Goal: Information Seeking & Learning: Find contact information

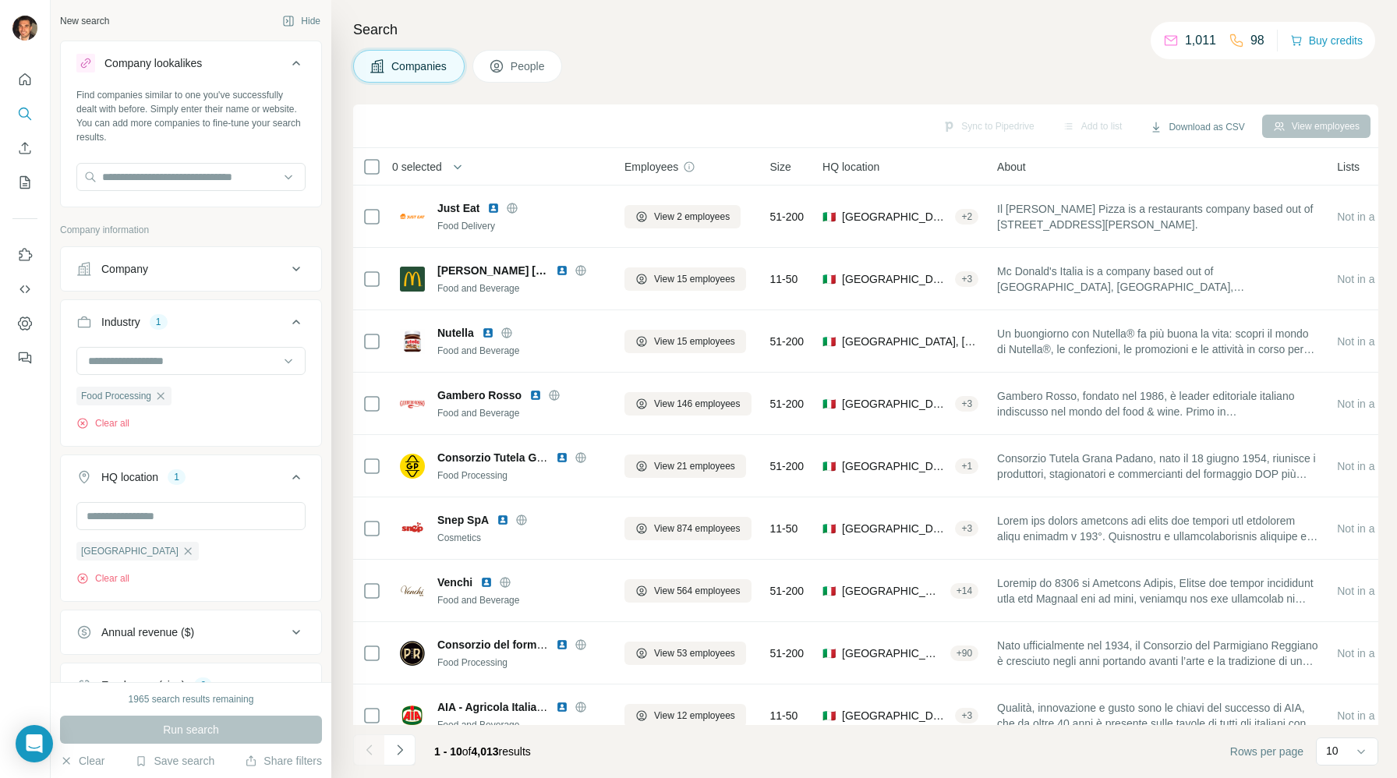
scroll to position [34, 0]
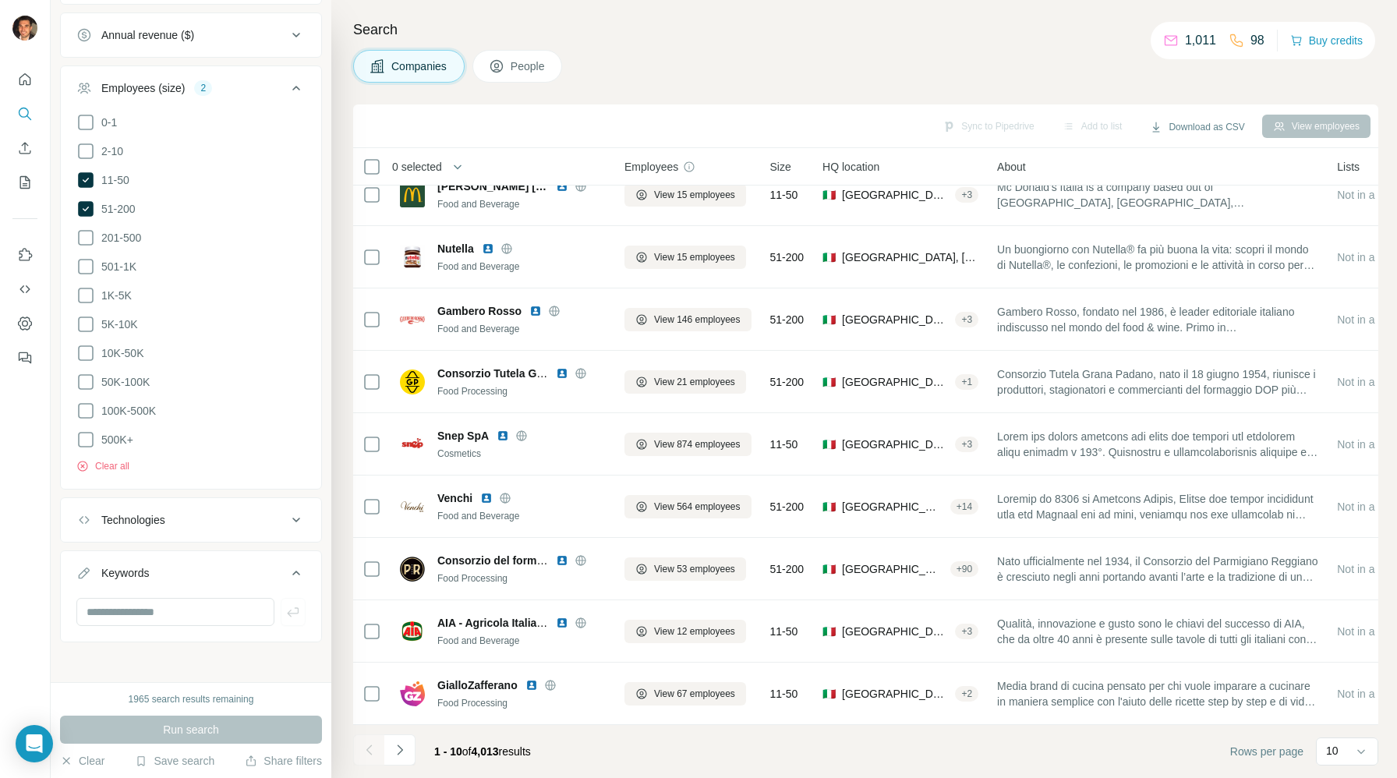
click at [240, 519] on div "Technologies" at bounding box center [181, 520] width 210 height 16
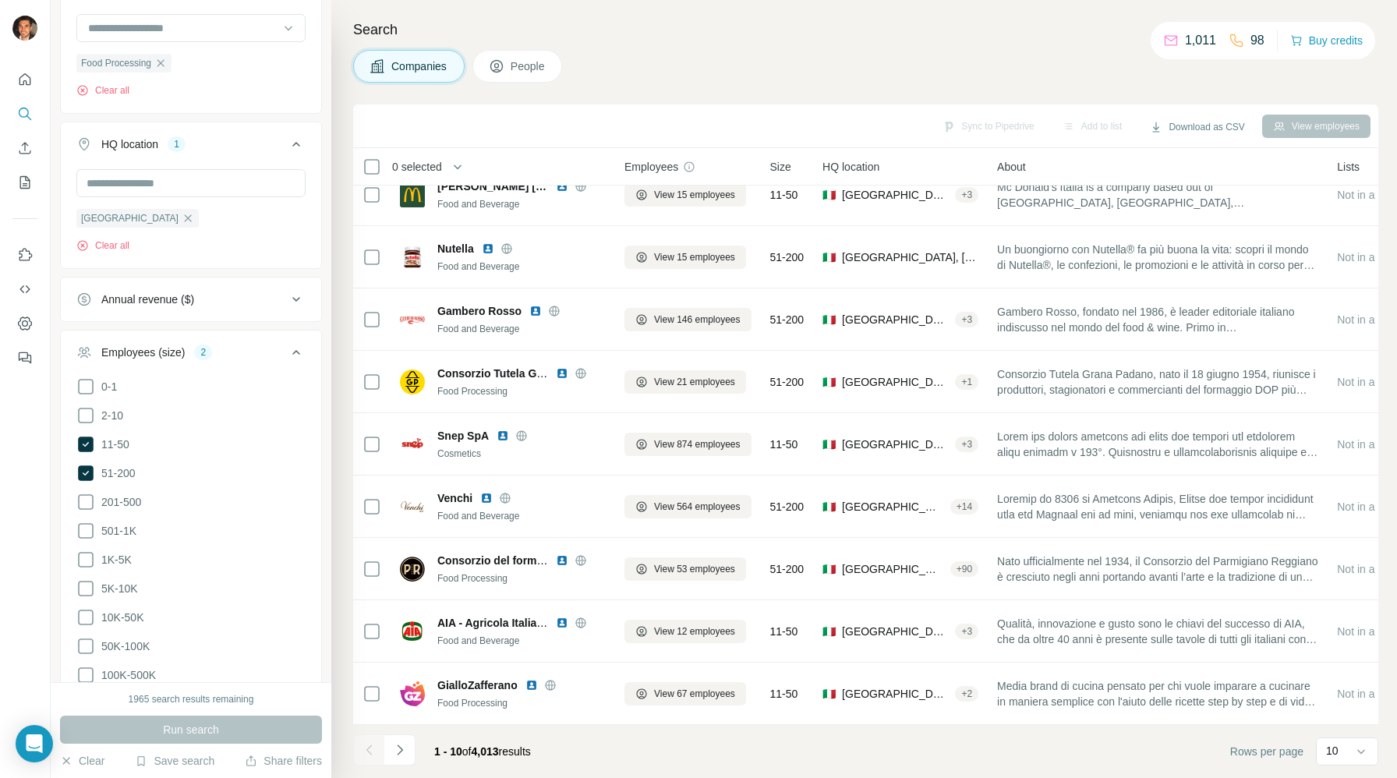
scroll to position [597, 0]
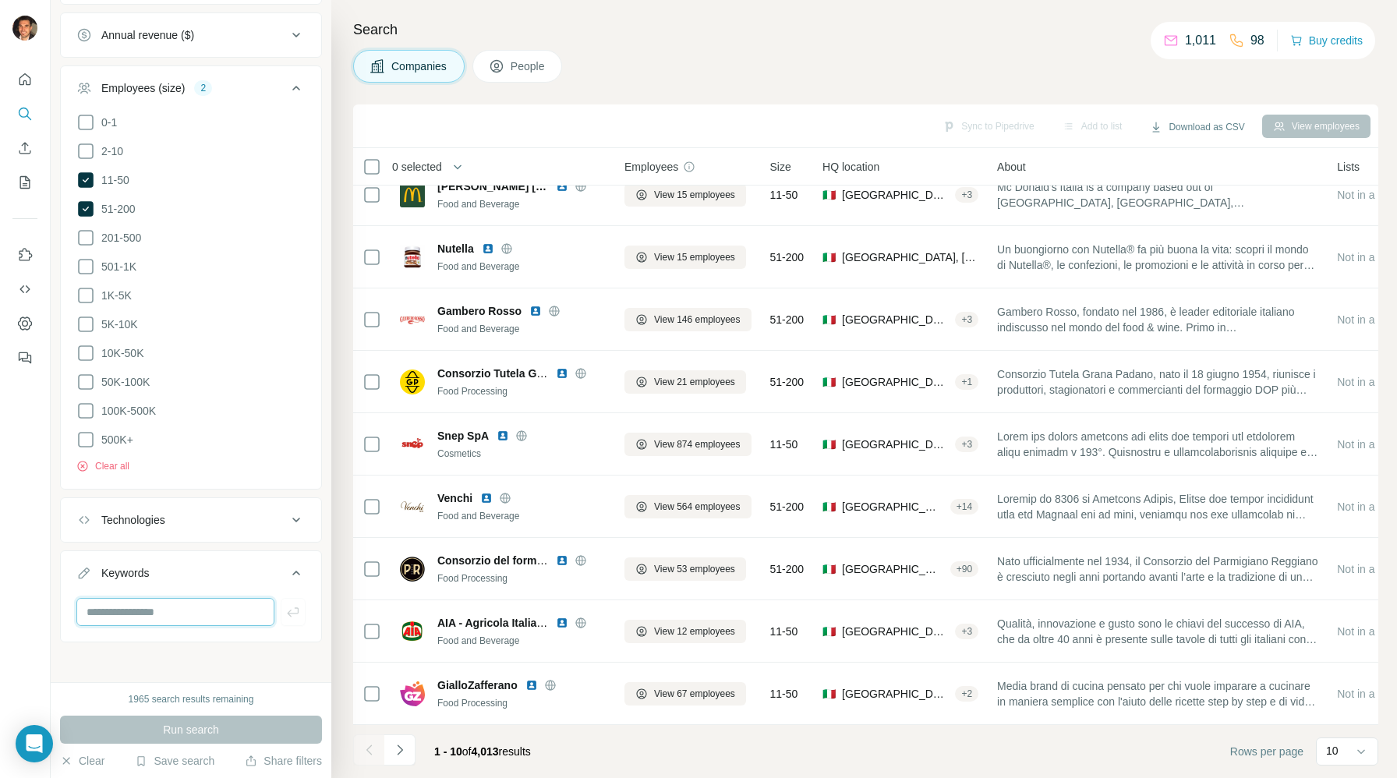
click at [193, 601] on input "text" at bounding box center [175, 612] width 198 height 28
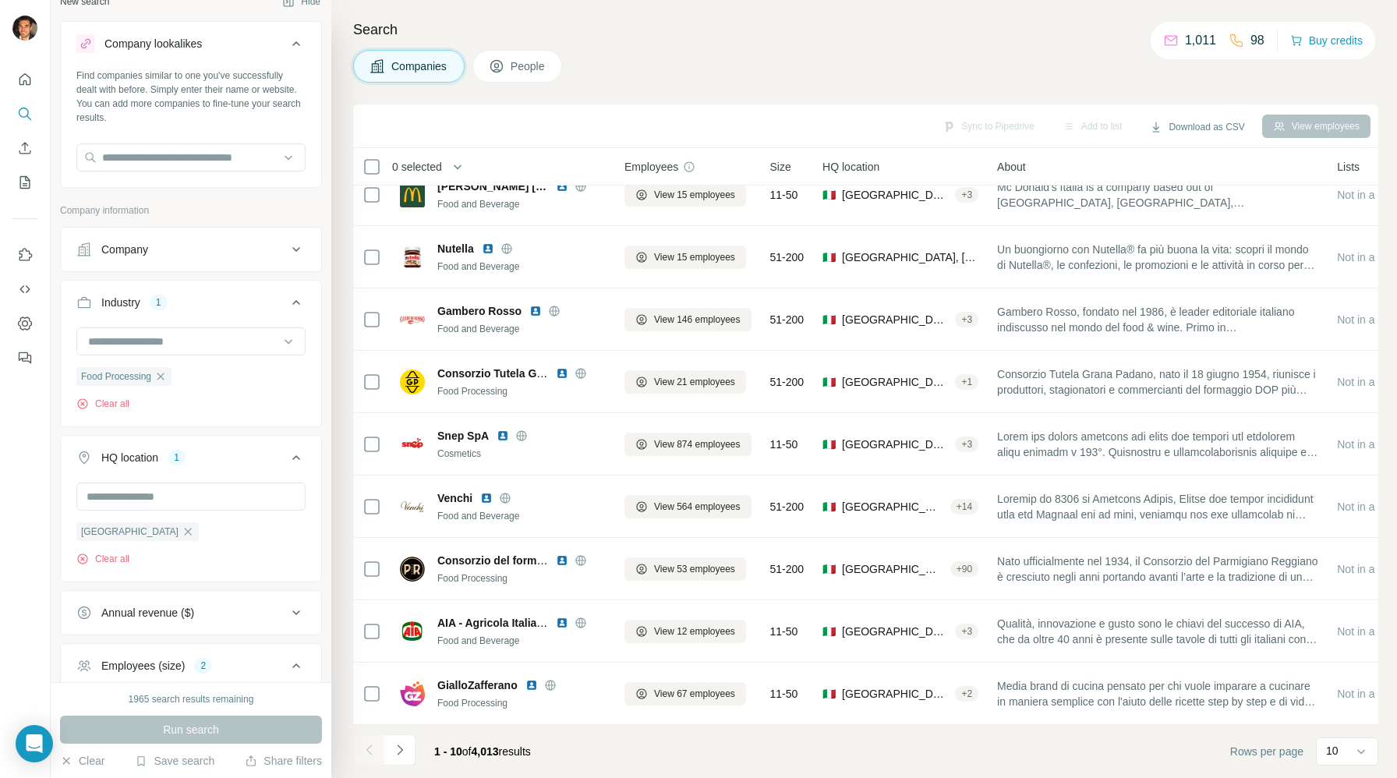
scroll to position [0, 0]
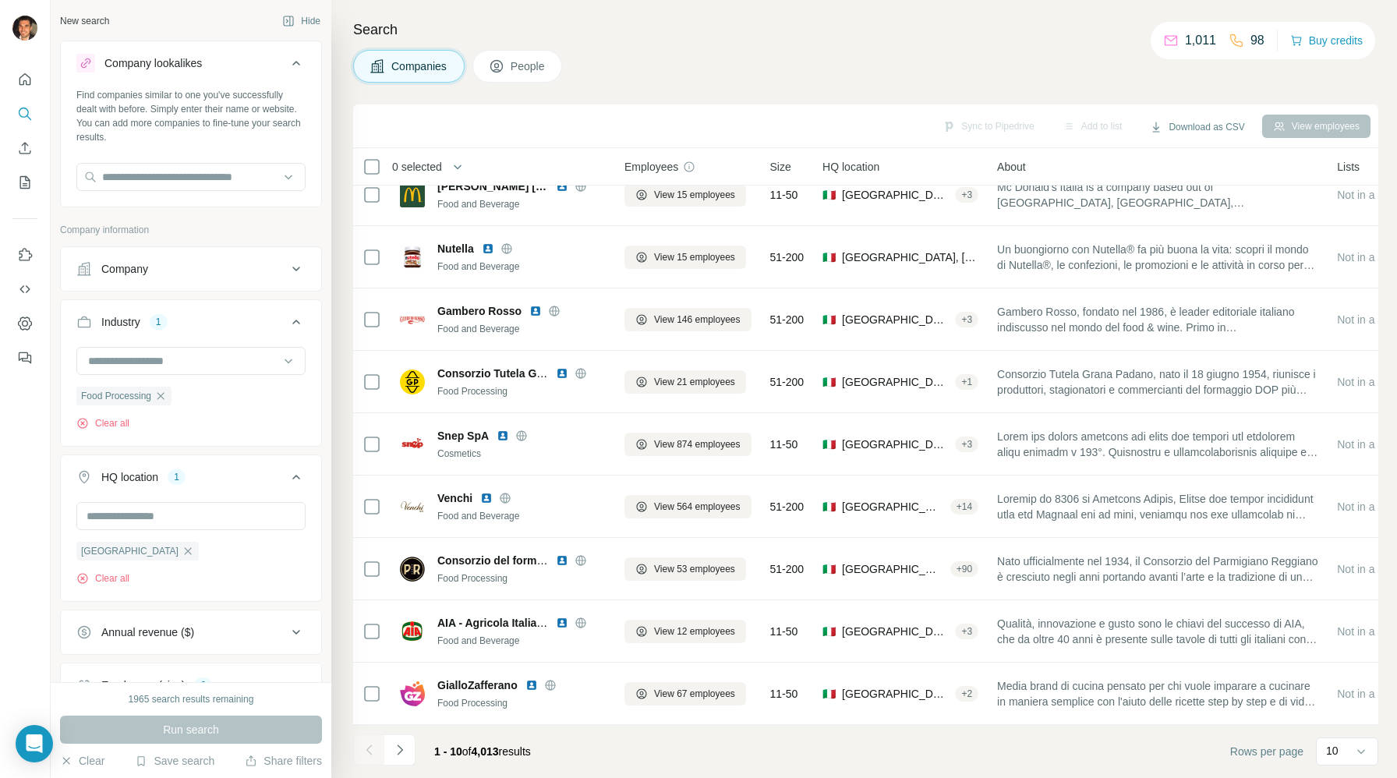
click at [528, 69] on span "People" at bounding box center [529, 66] width 36 height 16
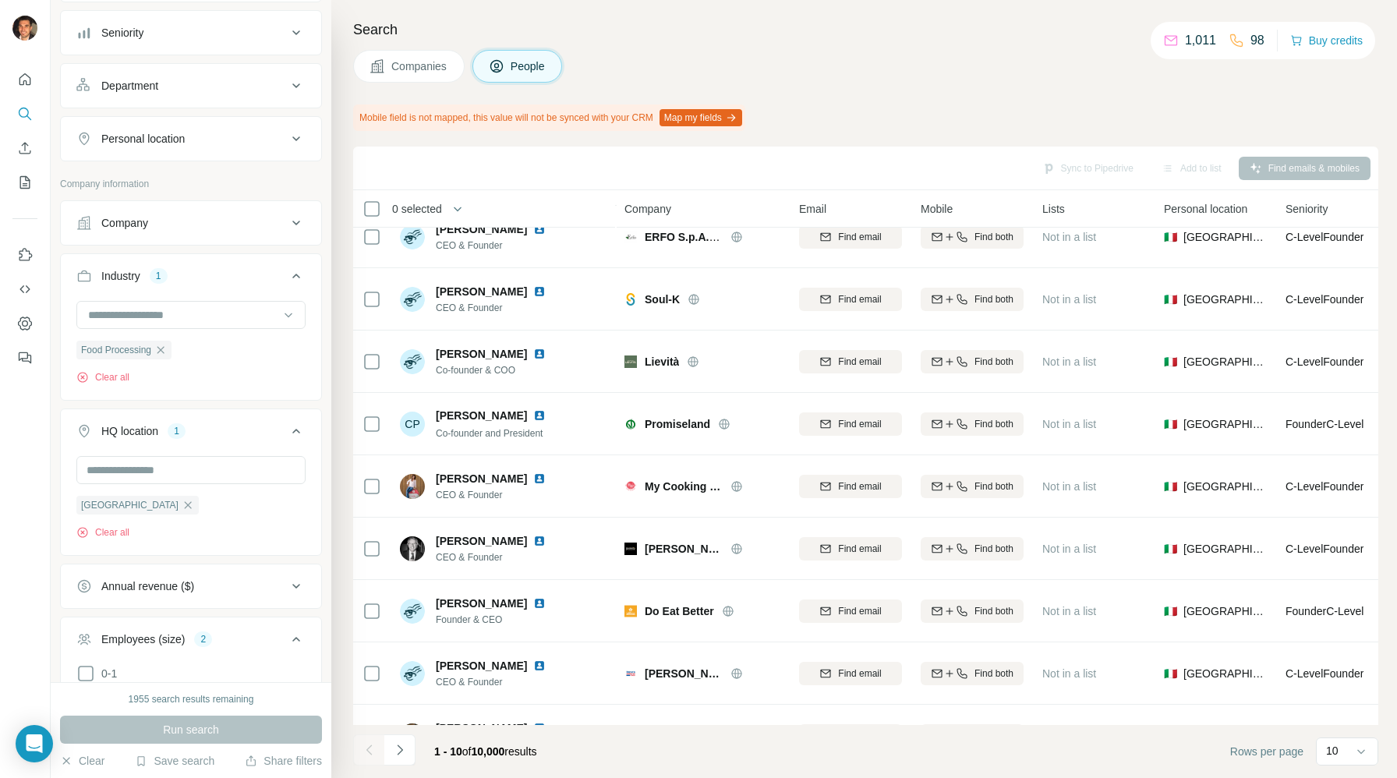
scroll to position [363, 0]
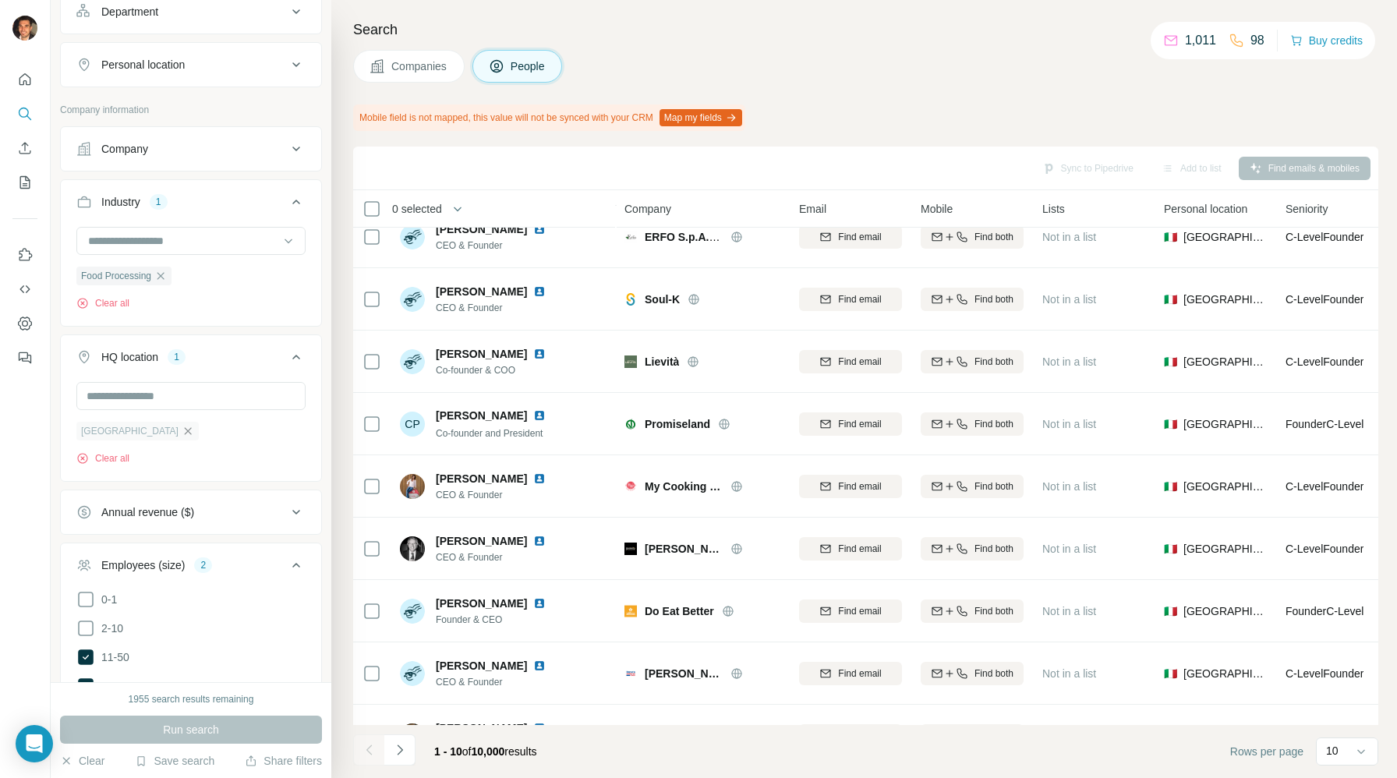
click at [185, 430] on icon "button" at bounding box center [188, 430] width 7 height 7
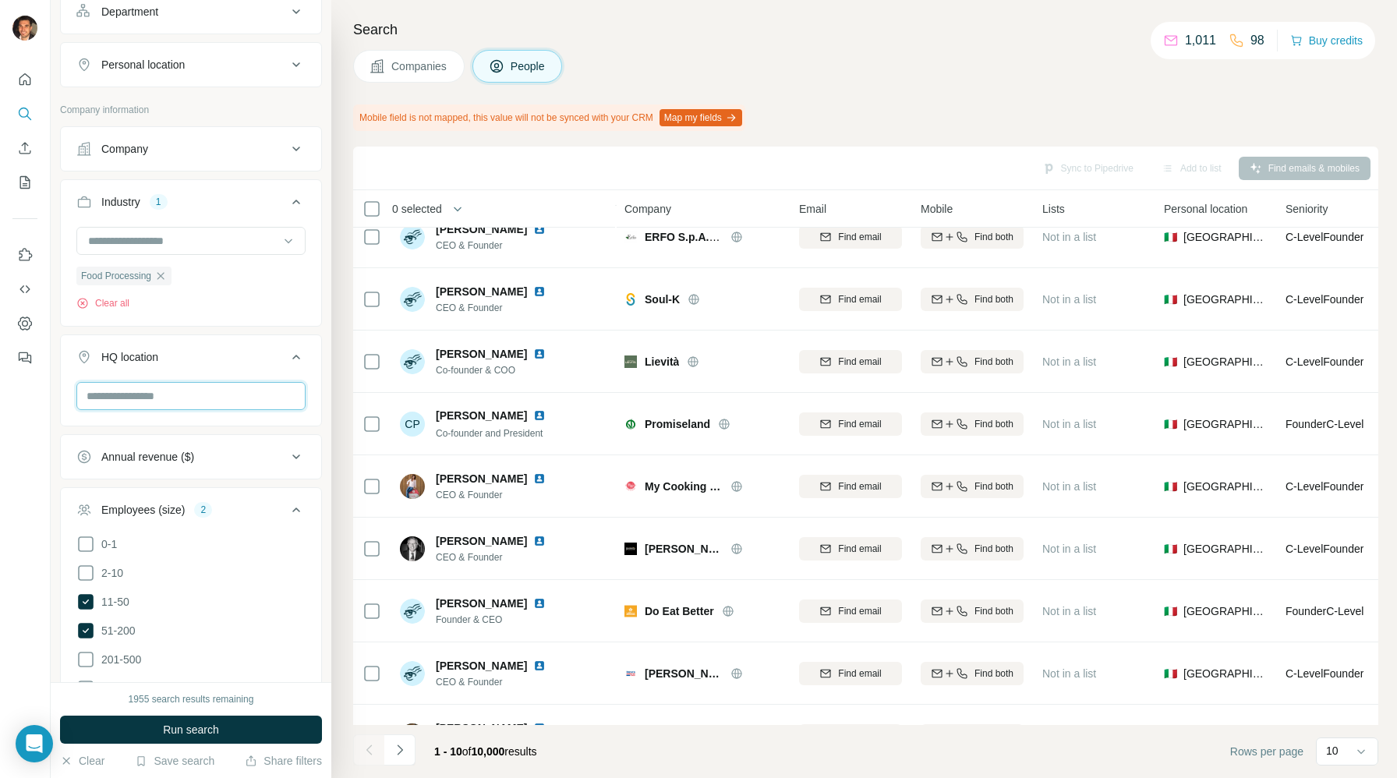
click at [115, 402] on input "text" at bounding box center [190, 396] width 229 height 28
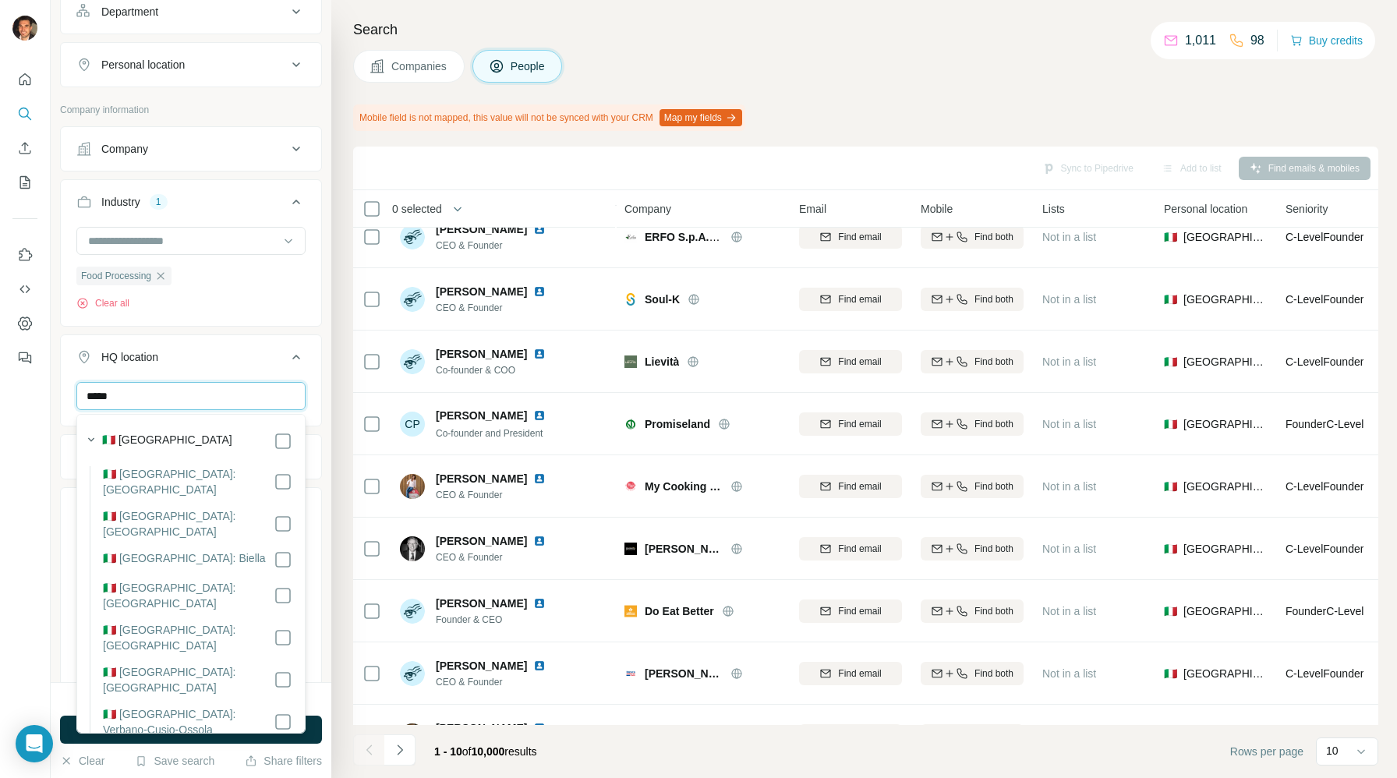
type input "*****"
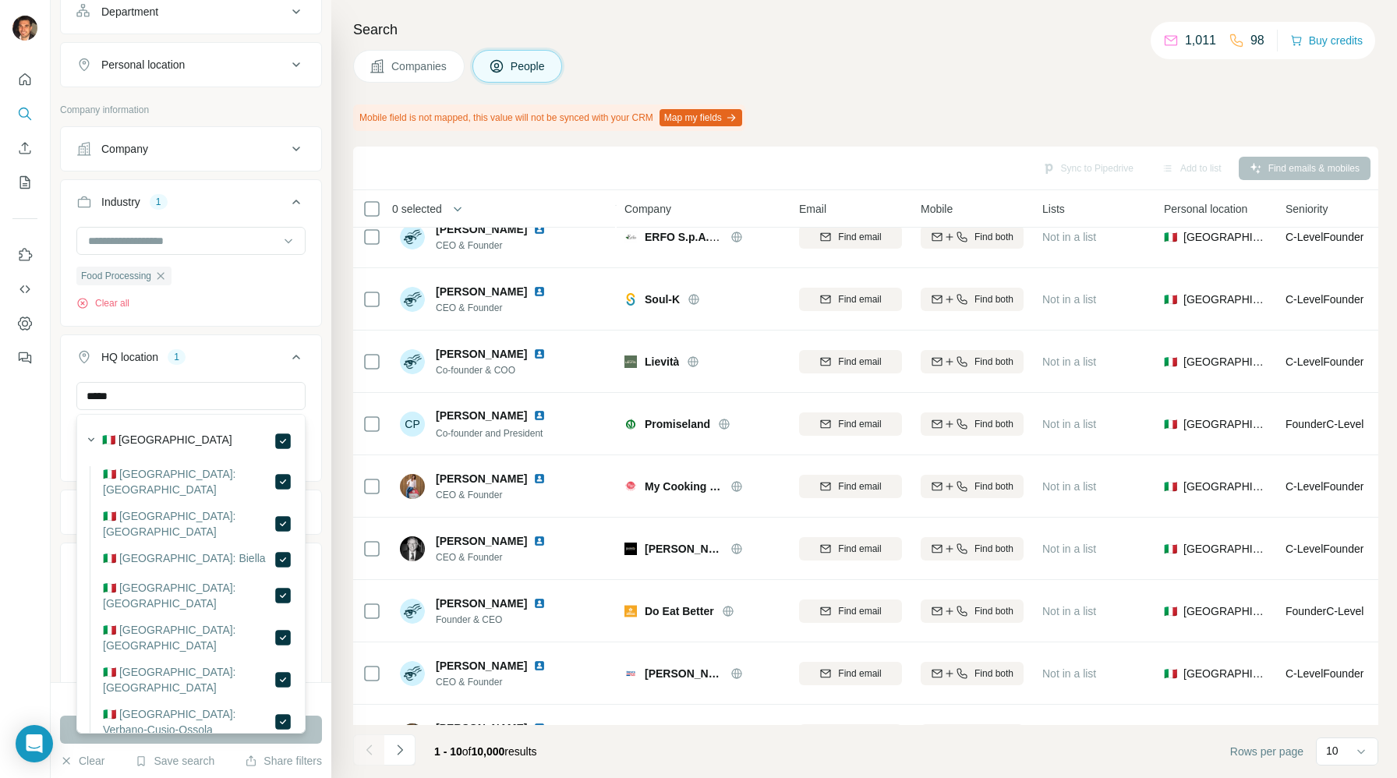
click at [294, 361] on icon at bounding box center [296, 357] width 19 height 19
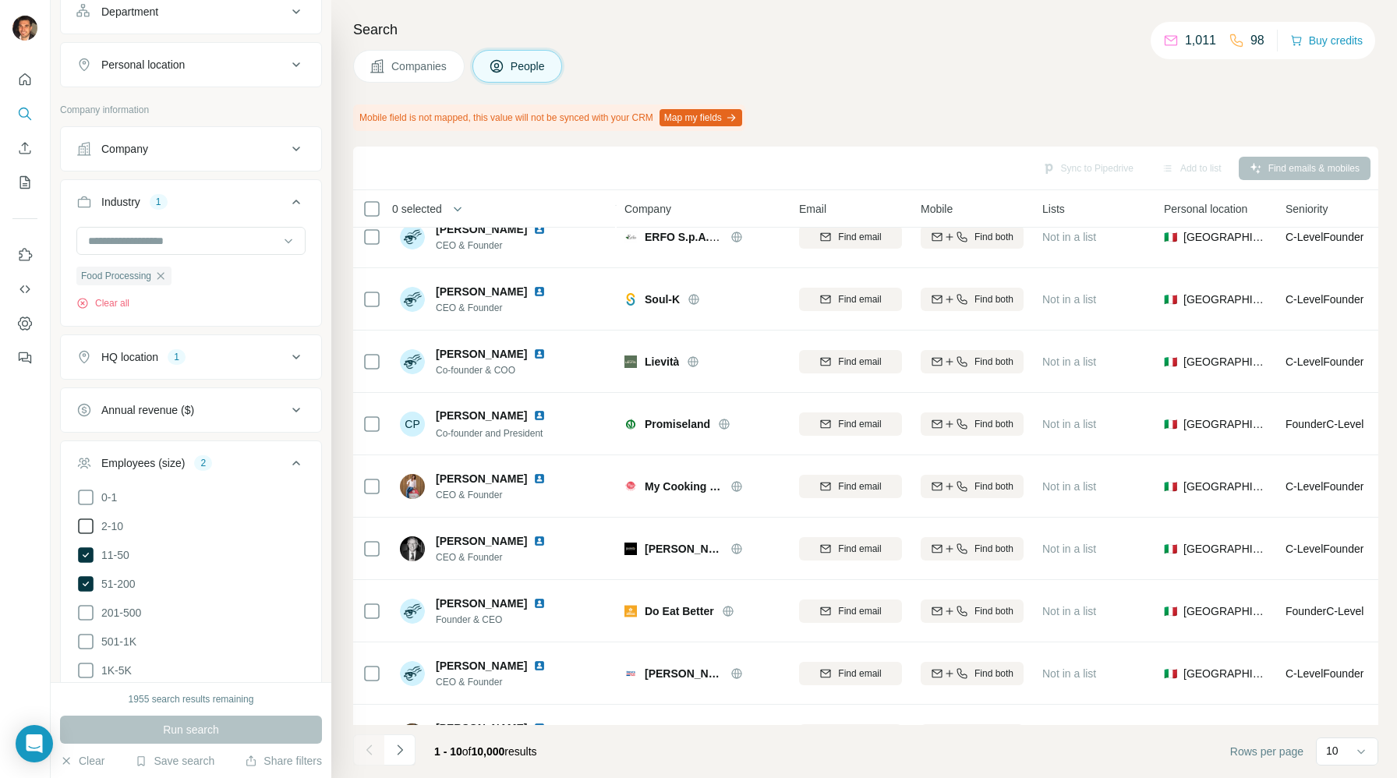
click at [86, 521] on icon at bounding box center [85, 526] width 19 height 19
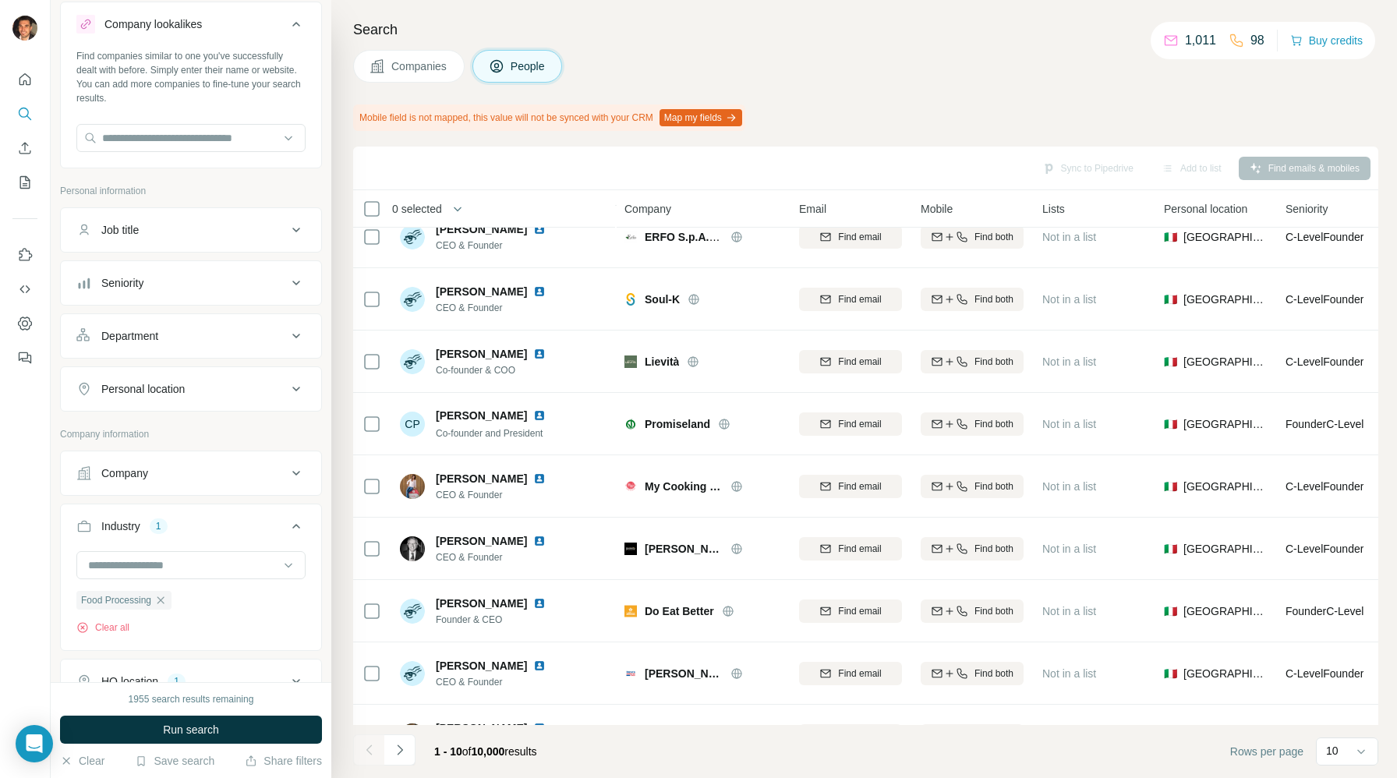
scroll to position [49, 0]
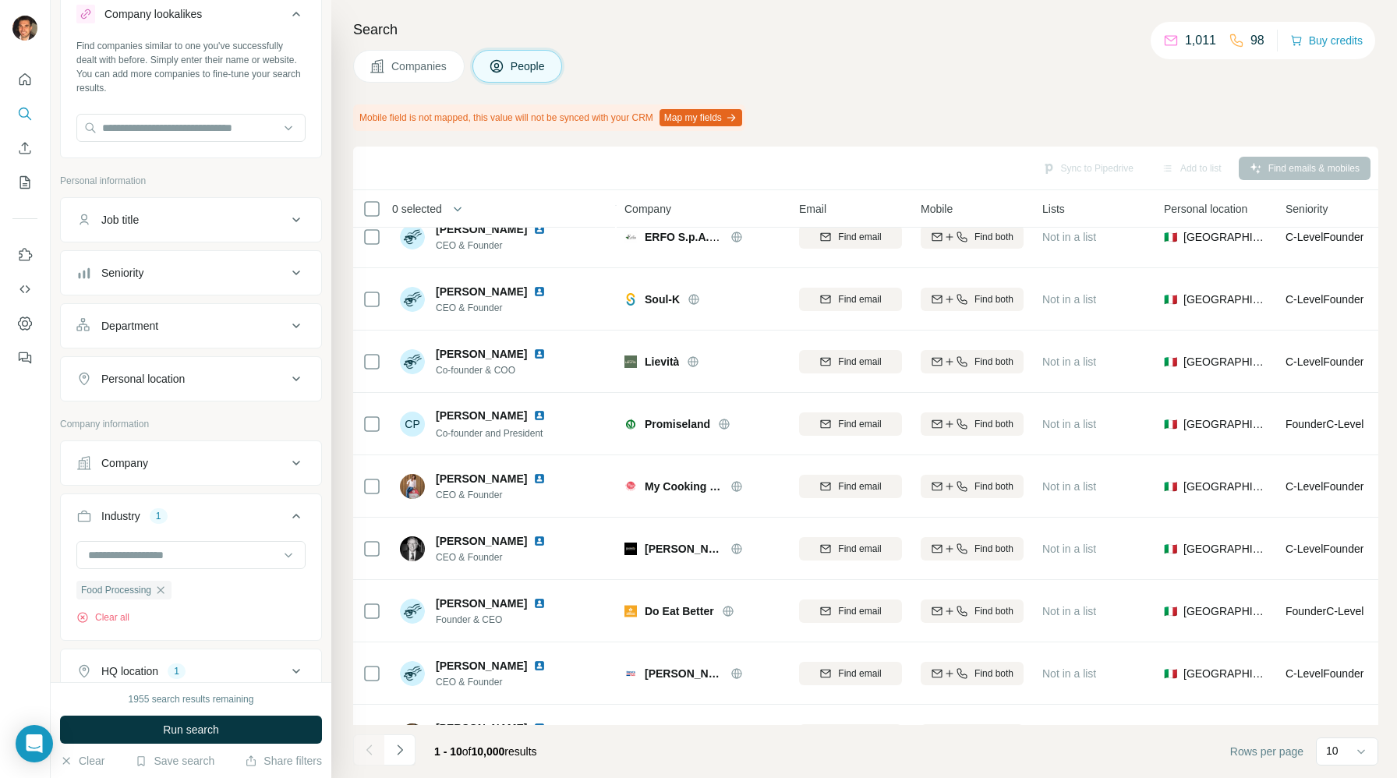
click at [201, 326] on div "Department" at bounding box center [181, 326] width 210 height 16
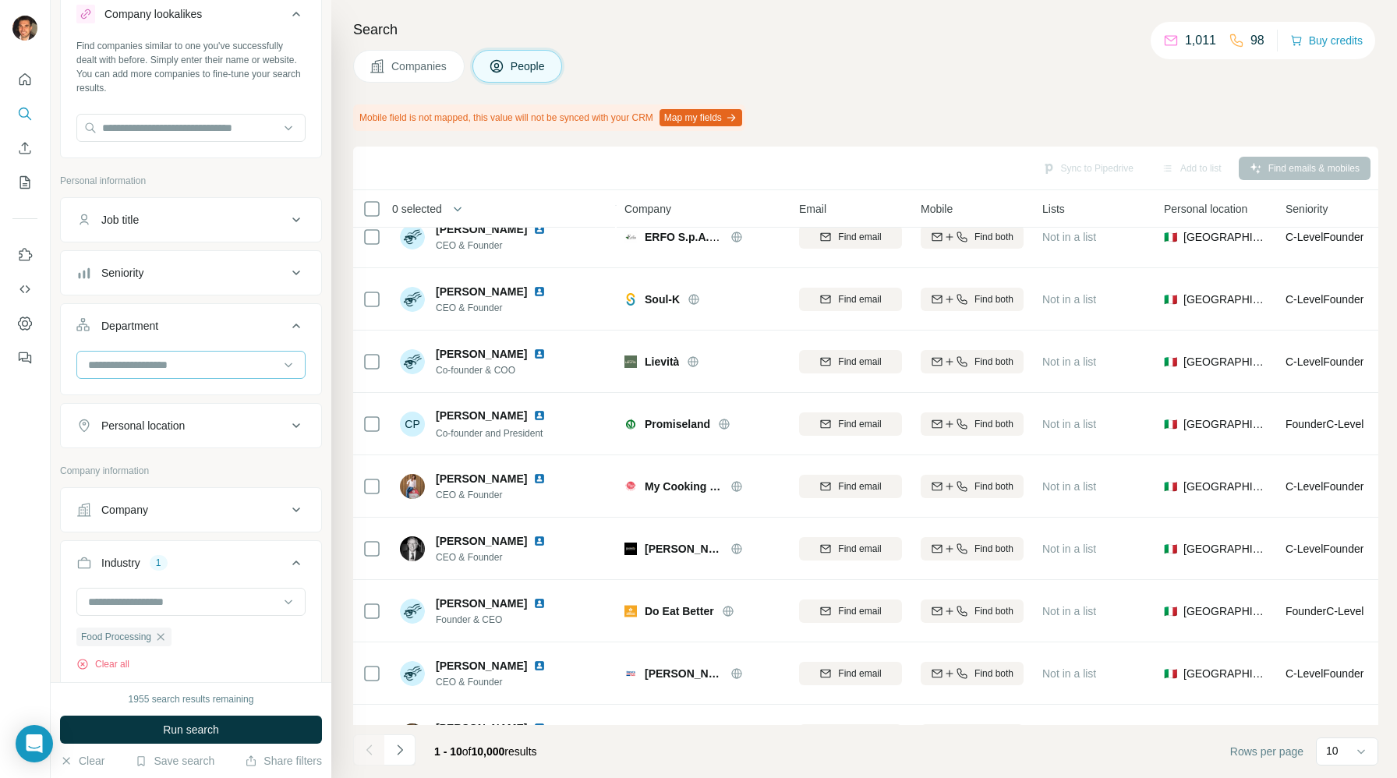
click at [190, 373] on div at bounding box center [183, 365] width 193 height 27
click at [197, 453] on div "Security" at bounding box center [191, 456] width 203 height 16
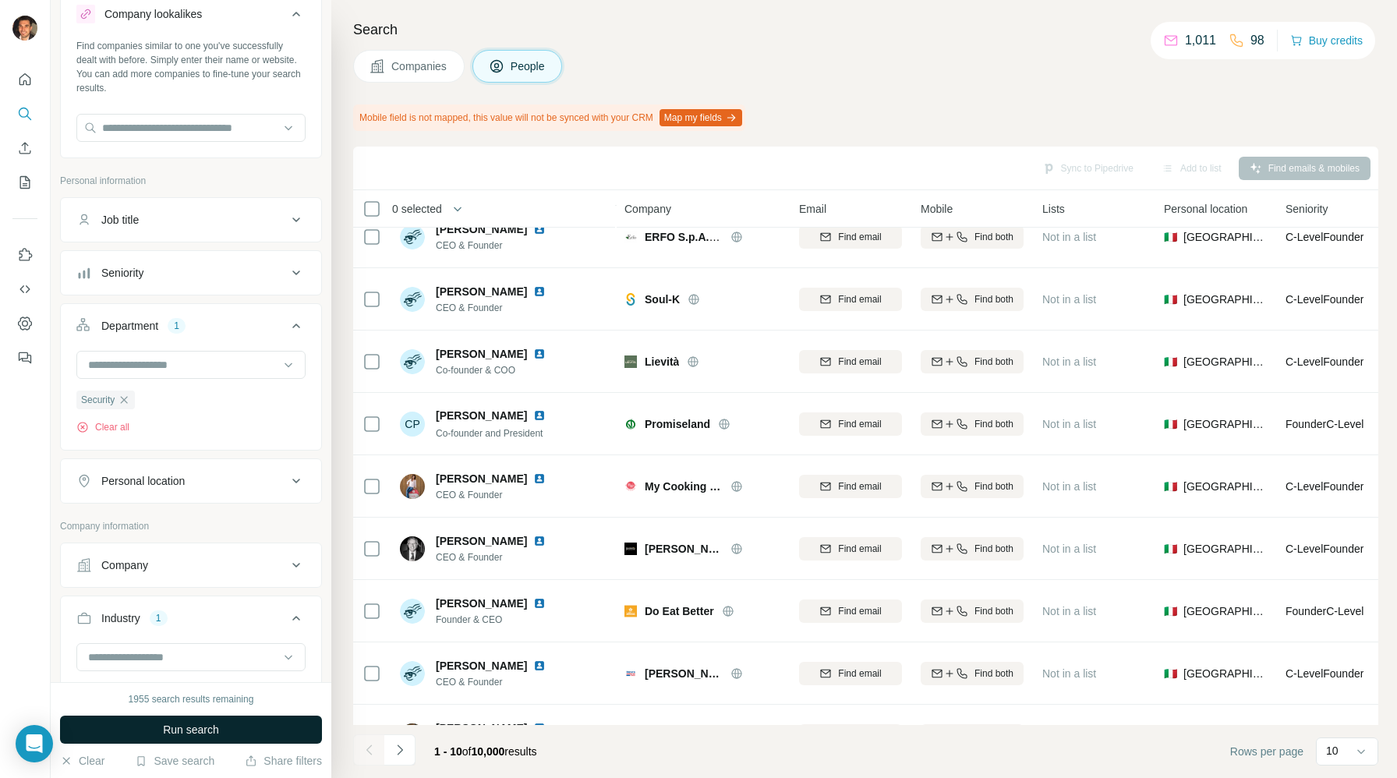
click at [267, 725] on button "Run search" at bounding box center [191, 730] width 262 height 28
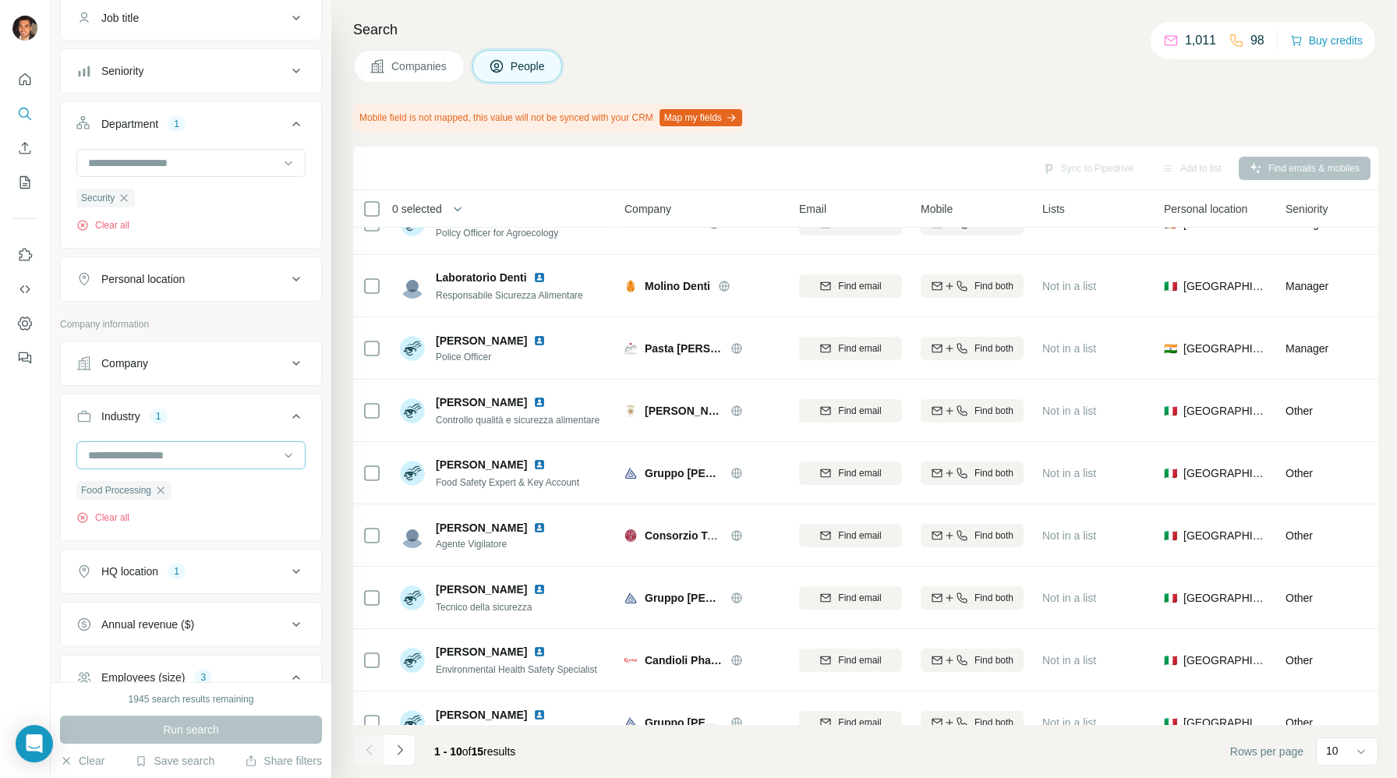
scroll to position [157, 0]
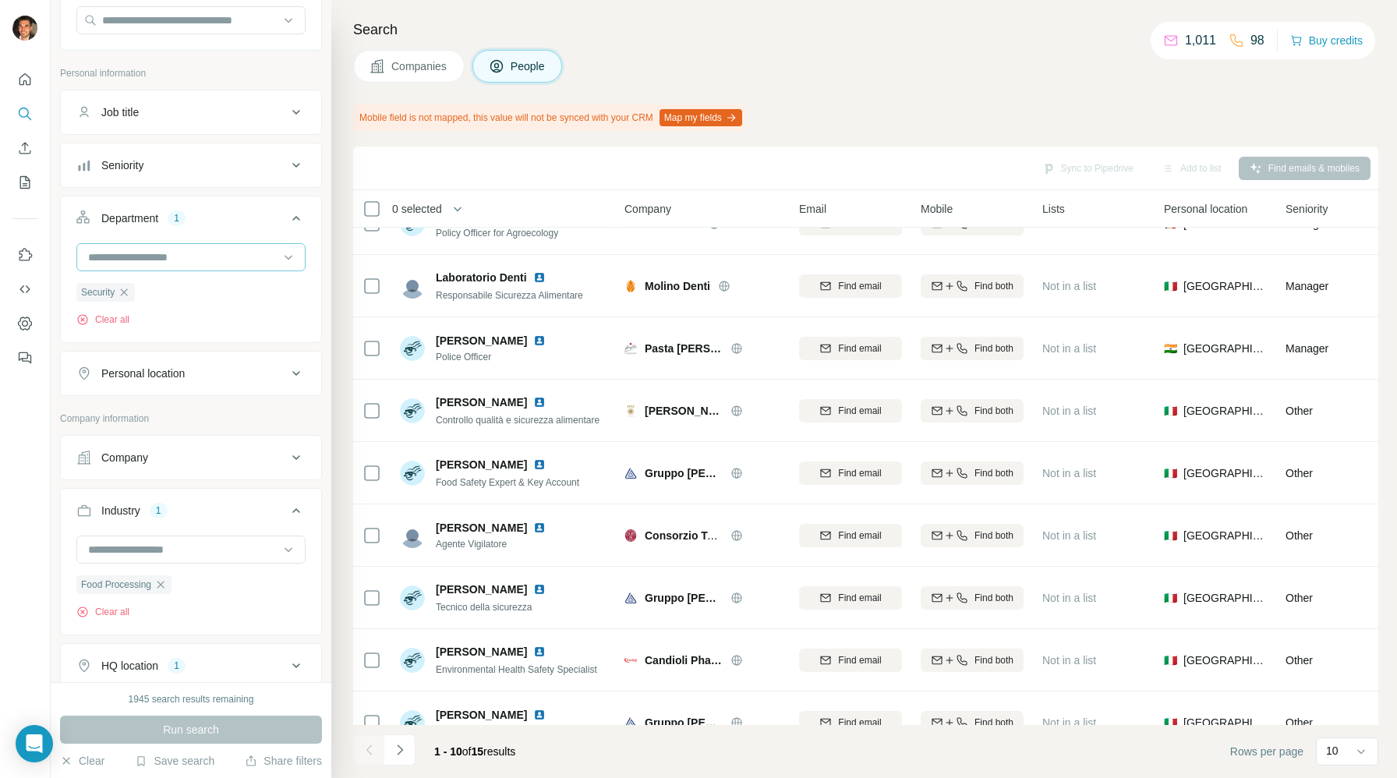
click at [228, 259] on input at bounding box center [183, 257] width 193 height 17
click at [185, 352] on div "Product" at bounding box center [191, 351] width 203 height 16
click at [128, 292] on icon "button" at bounding box center [124, 292] width 12 height 12
click at [219, 727] on span "Run search" at bounding box center [191, 730] width 56 height 16
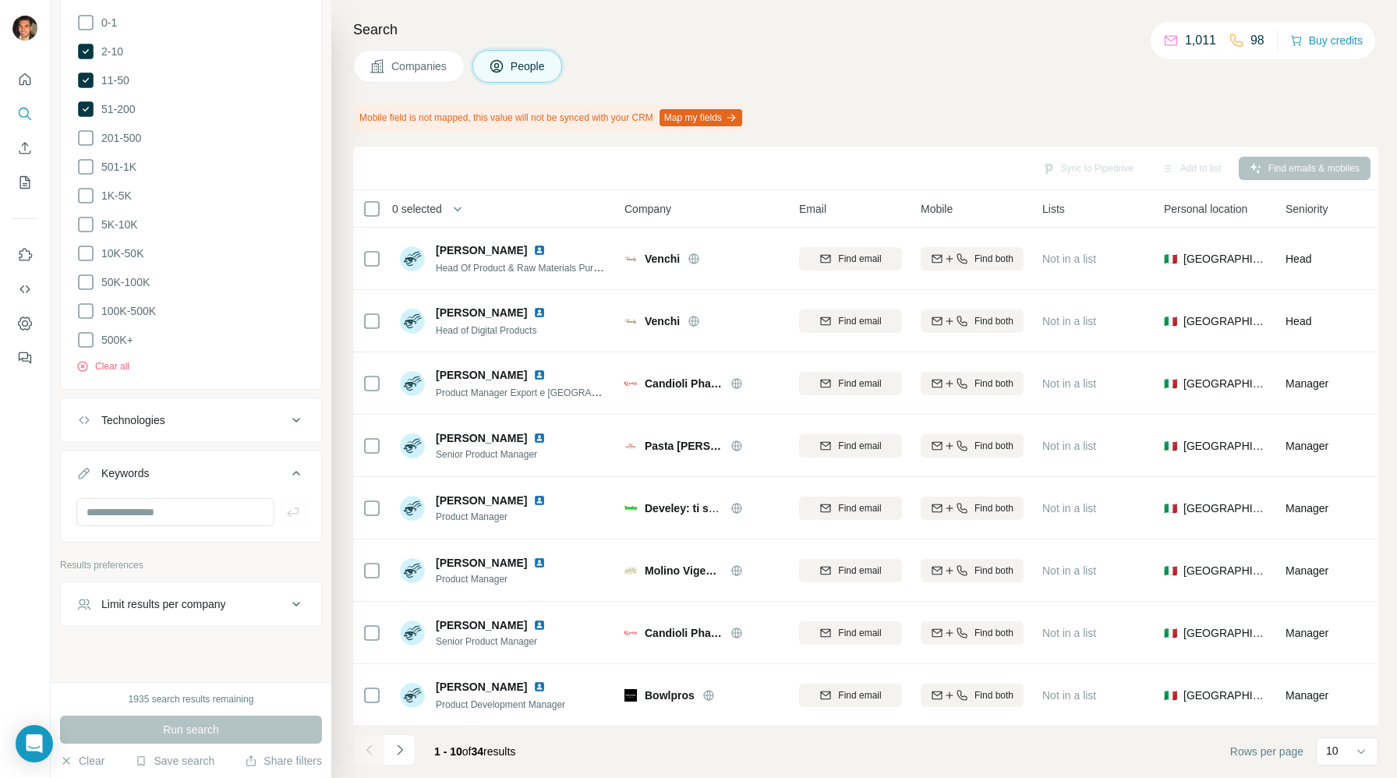
scroll to position [952, 0]
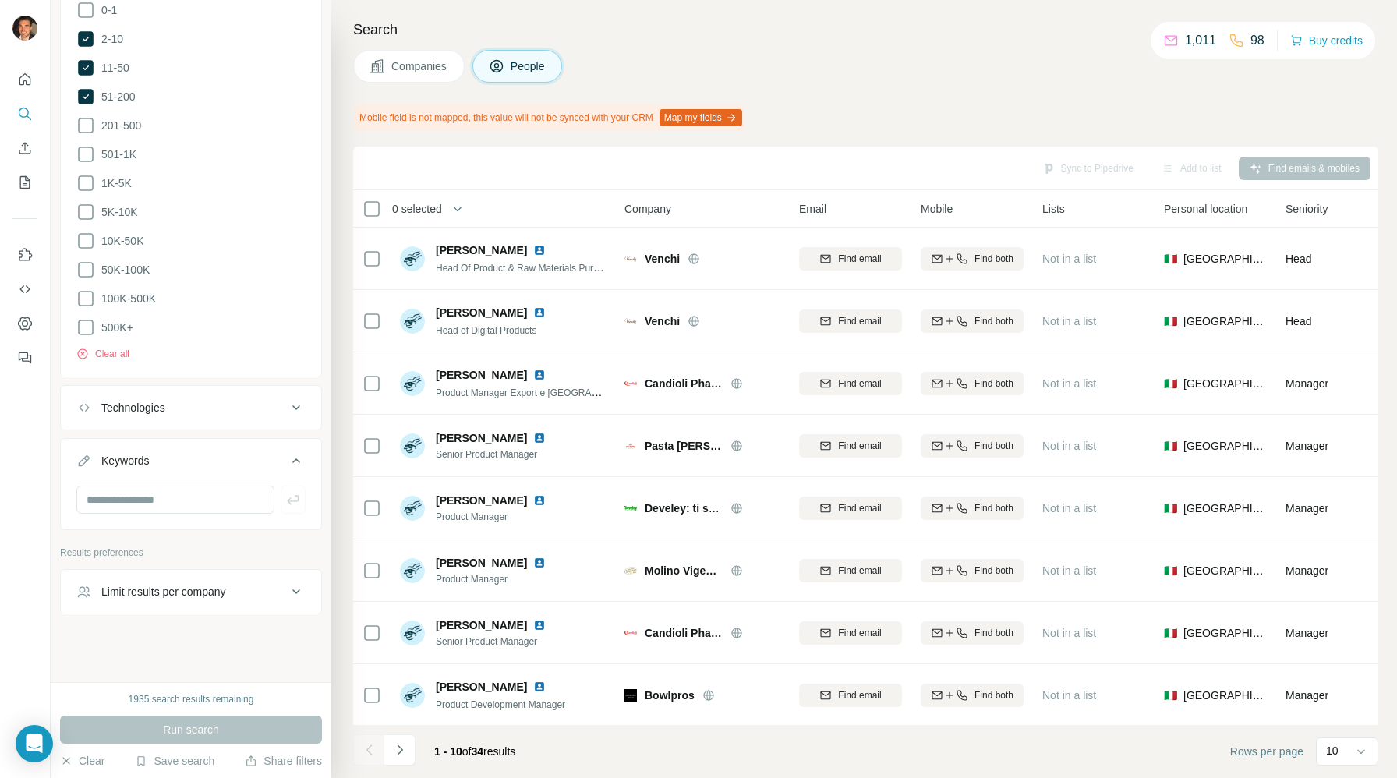
click at [178, 596] on button "Limit results per company" at bounding box center [191, 591] width 260 height 37
click at [157, 628] on input "number" at bounding box center [190, 631] width 229 height 28
type input "*"
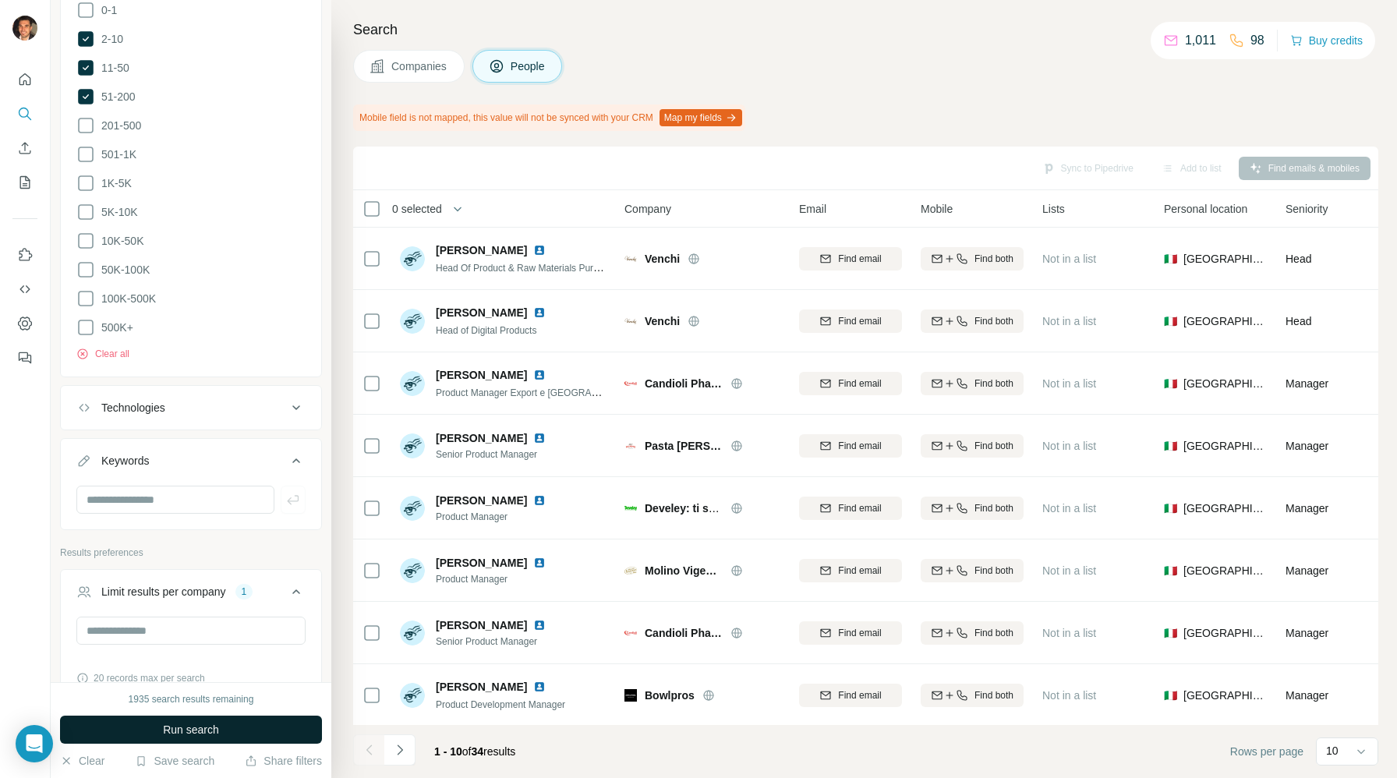
click at [185, 729] on span "Run search" at bounding box center [191, 730] width 56 height 16
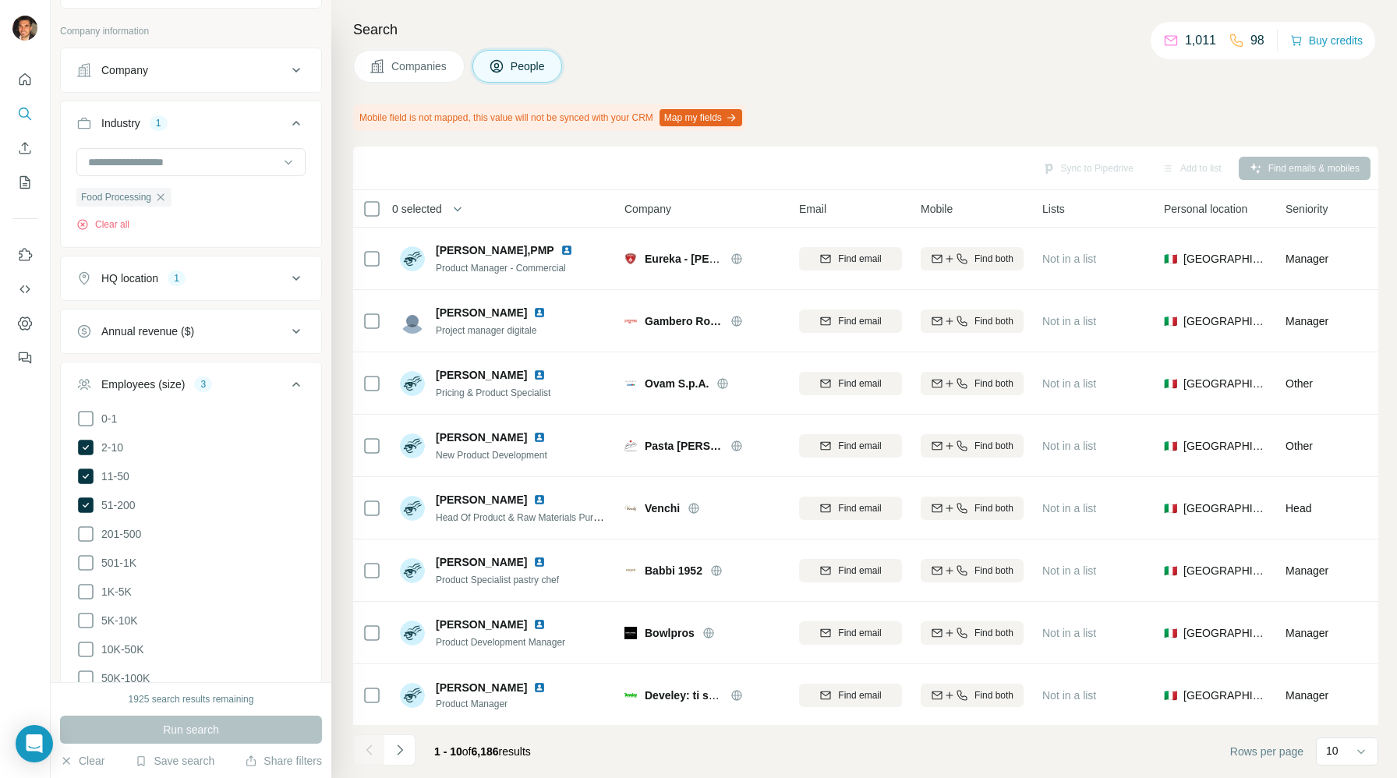
scroll to position [542, 0]
click at [242, 287] on div "HQ location 1" at bounding box center [181, 280] width 210 height 16
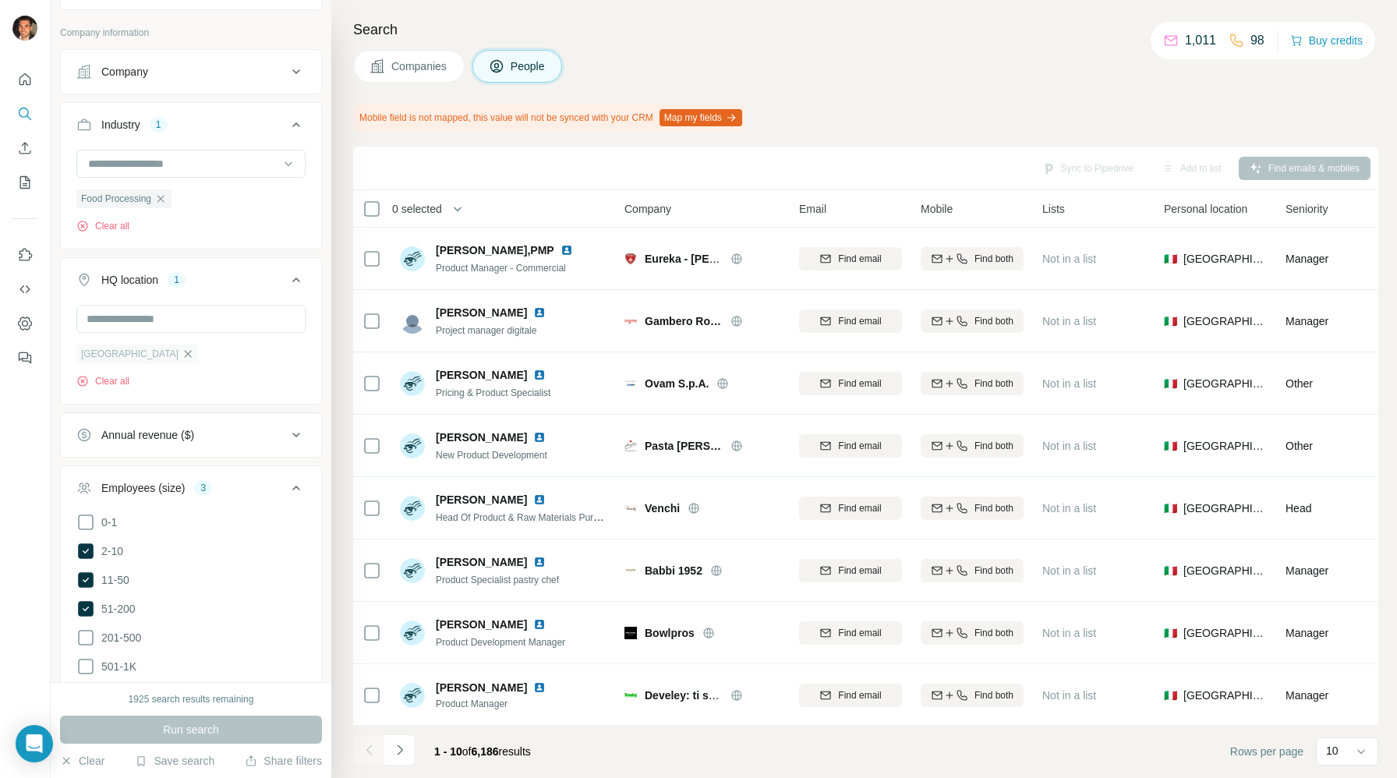
click at [182, 359] on icon "button" at bounding box center [188, 354] width 12 height 12
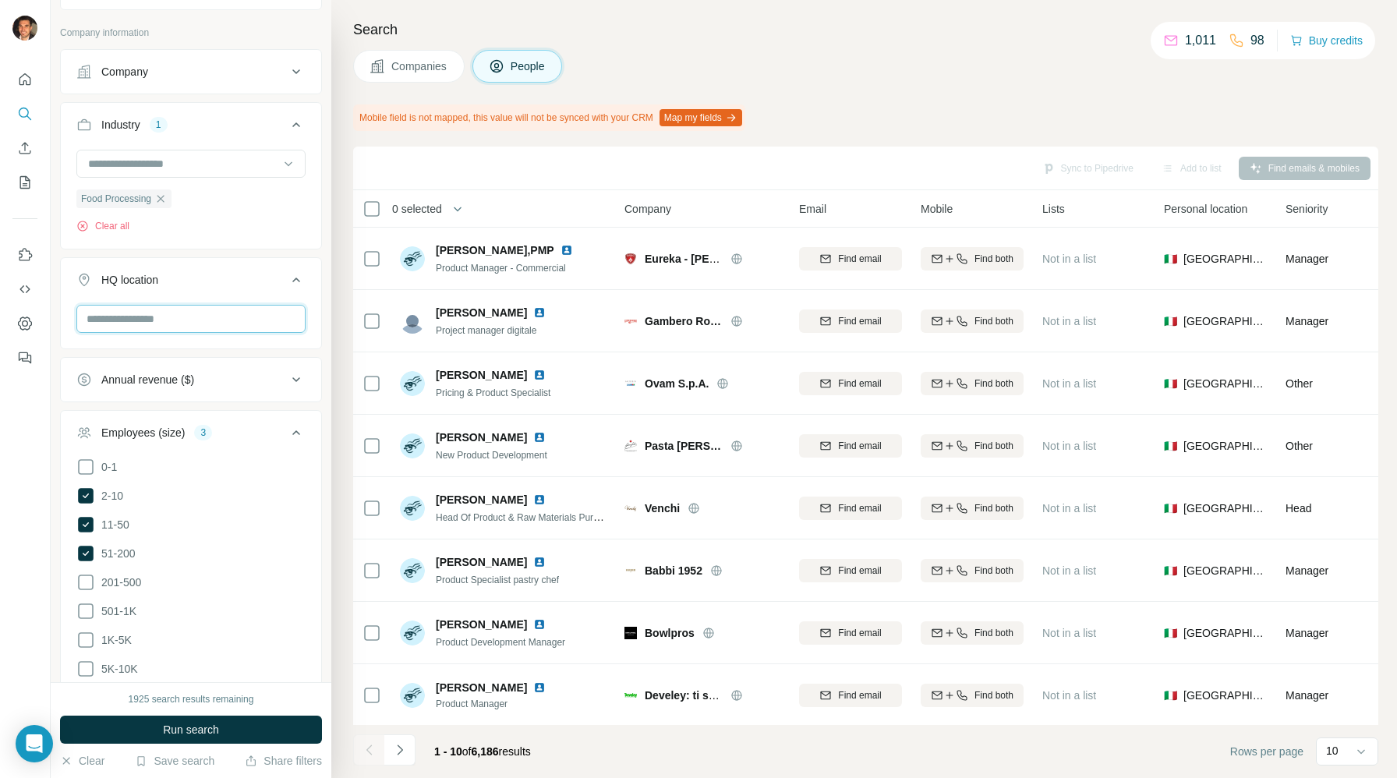
click at [122, 322] on input "text" at bounding box center [190, 319] width 229 height 28
type input "*******"
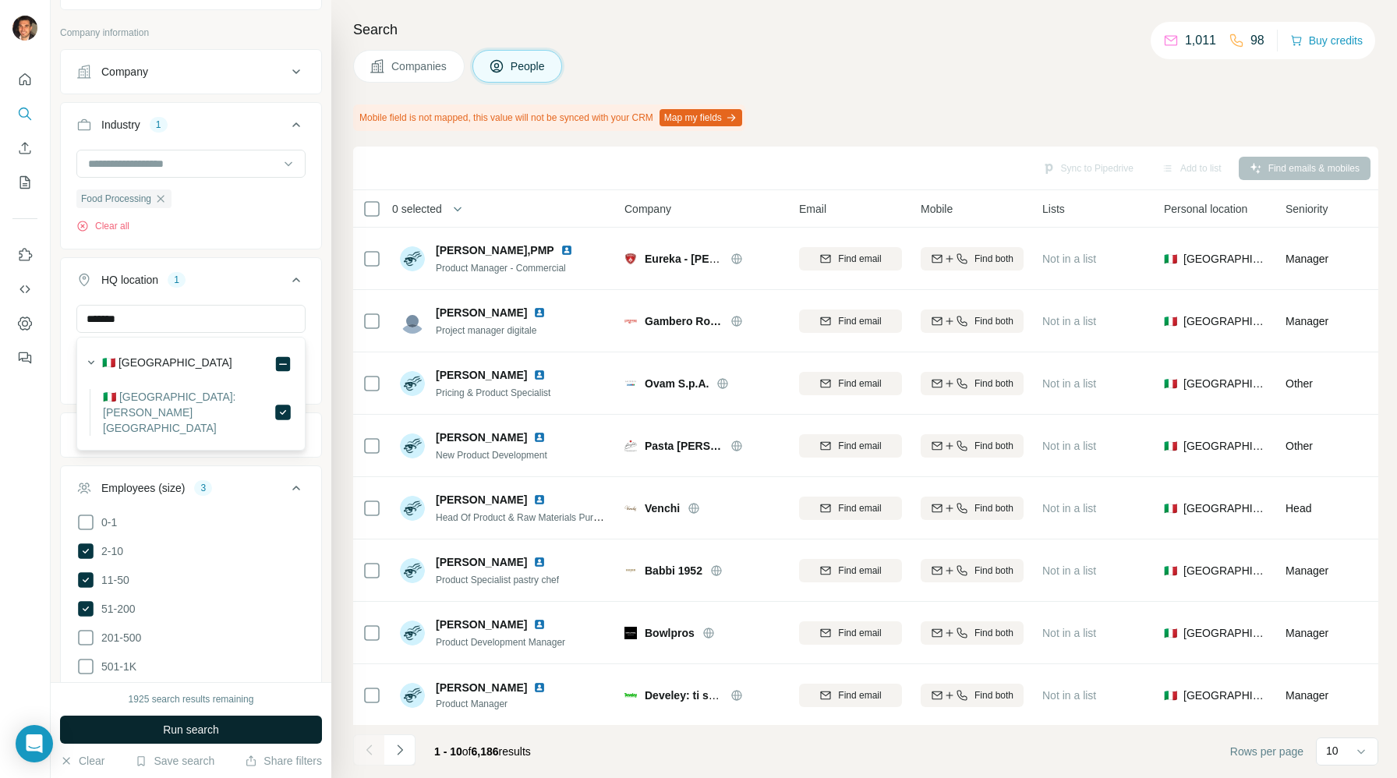
click at [200, 726] on span "Run search" at bounding box center [191, 730] width 56 height 16
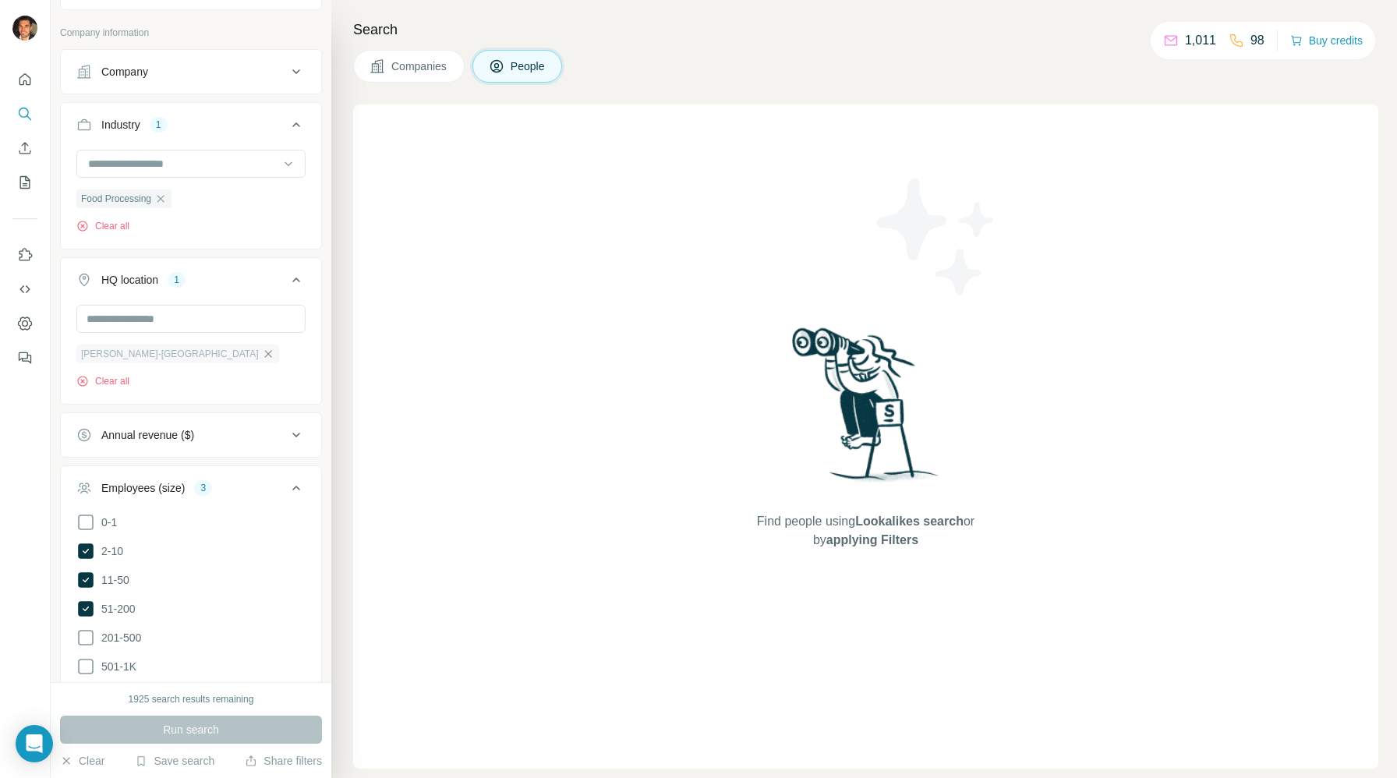
click at [262, 355] on icon "button" at bounding box center [268, 354] width 12 height 12
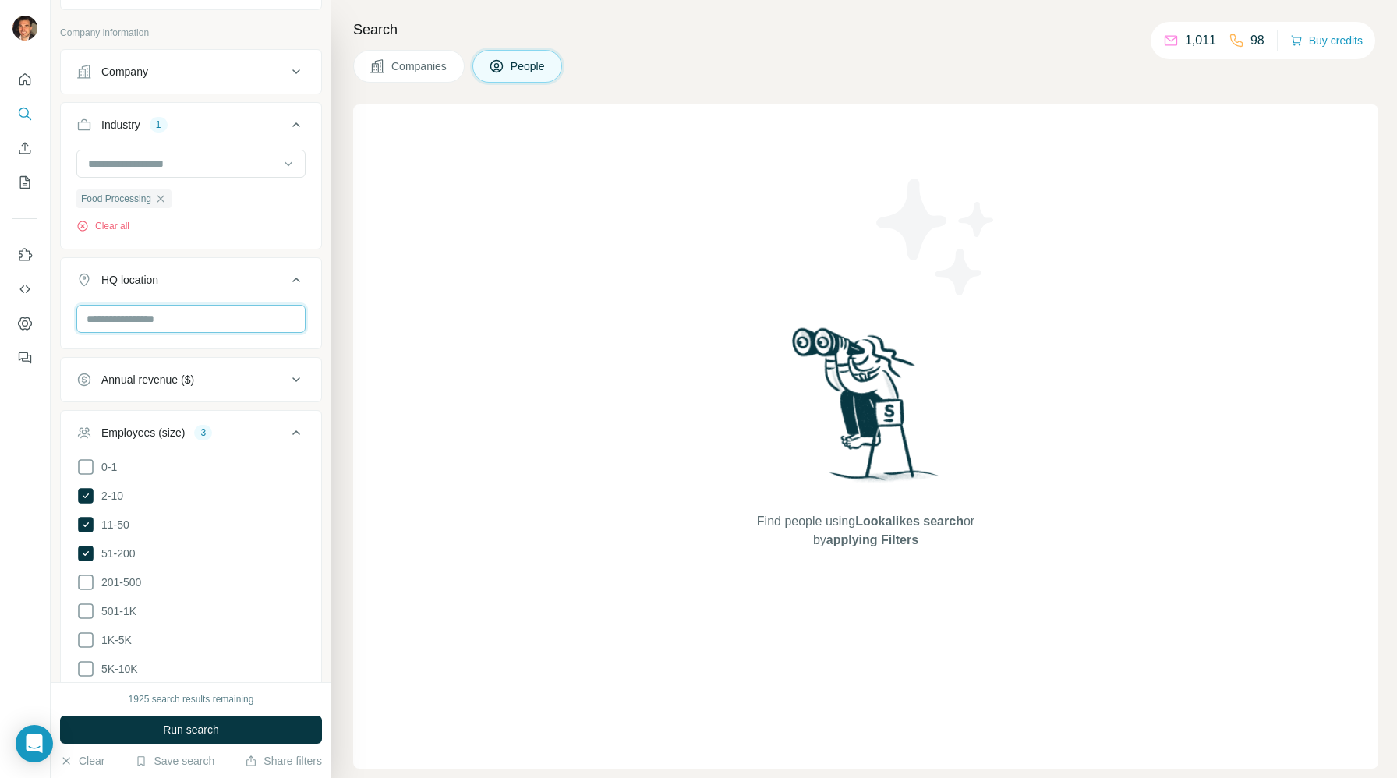
click at [169, 320] on input "text" at bounding box center [190, 319] width 229 height 28
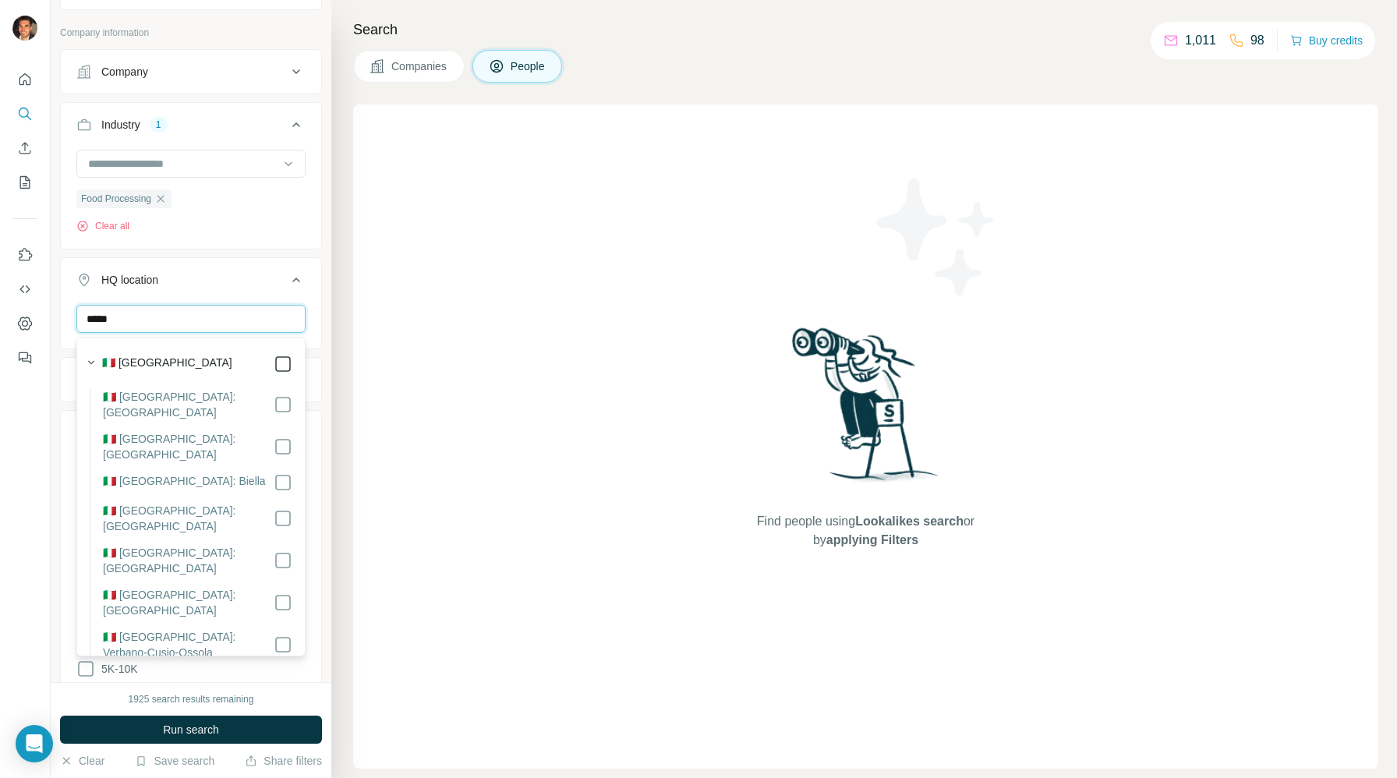
type input "*****"
click at [56, 391] on div "New search Hide Company lookalikes Find companies similar to one you've success…" at bounding box center [191, 341] width 281 height 682
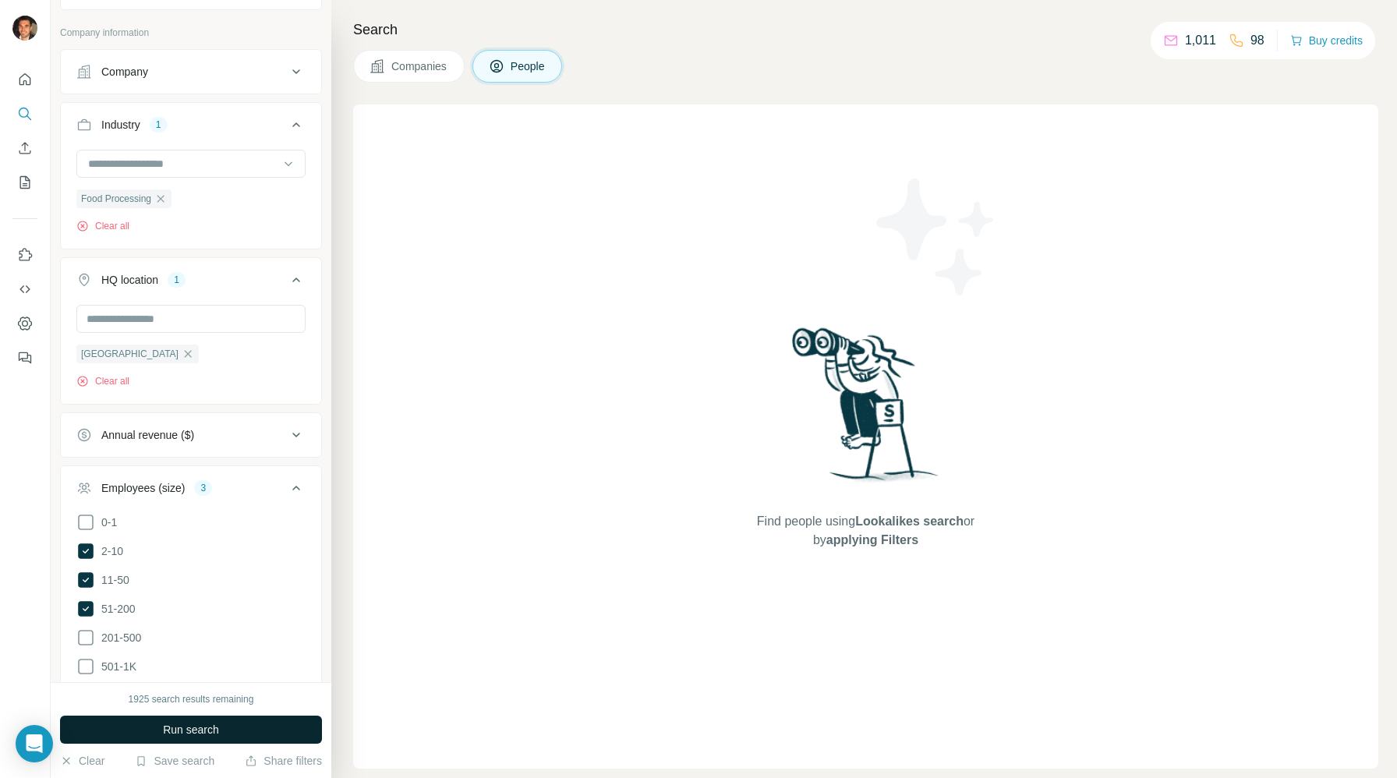
click at [209, 733] on span "Run search" at bounding box center [191, 730] width 56 height 16
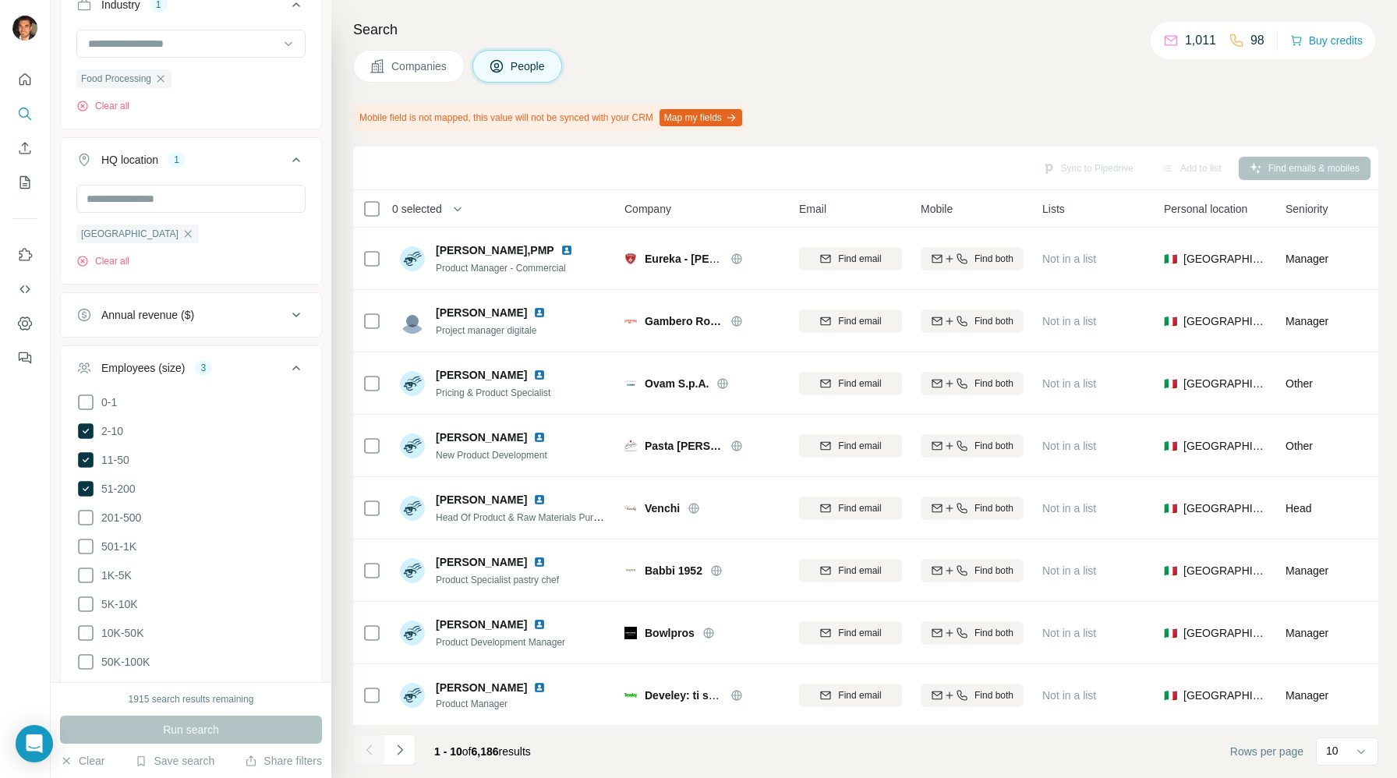
scroll to position [671, 0]
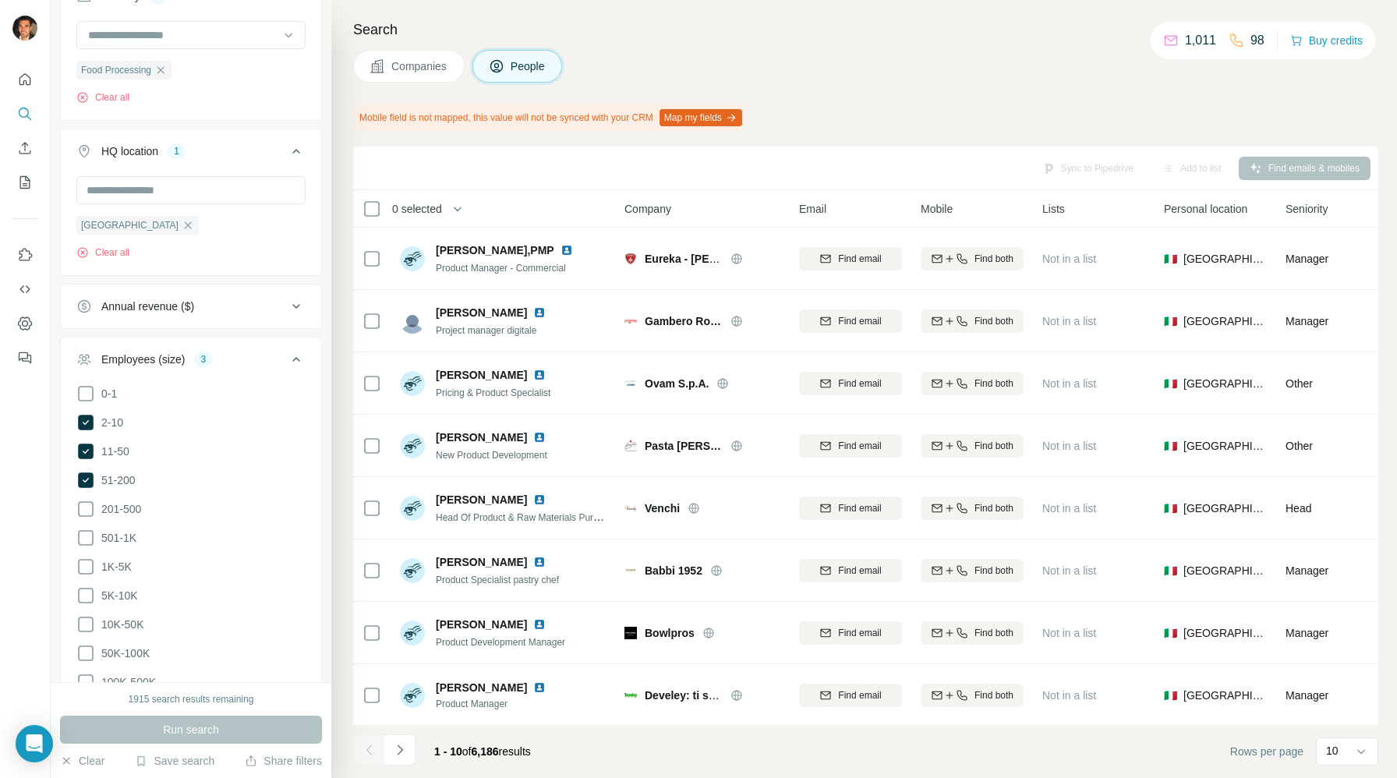
click at [297, 360] on icon at bounding box center [296, 359] width 8 height 5
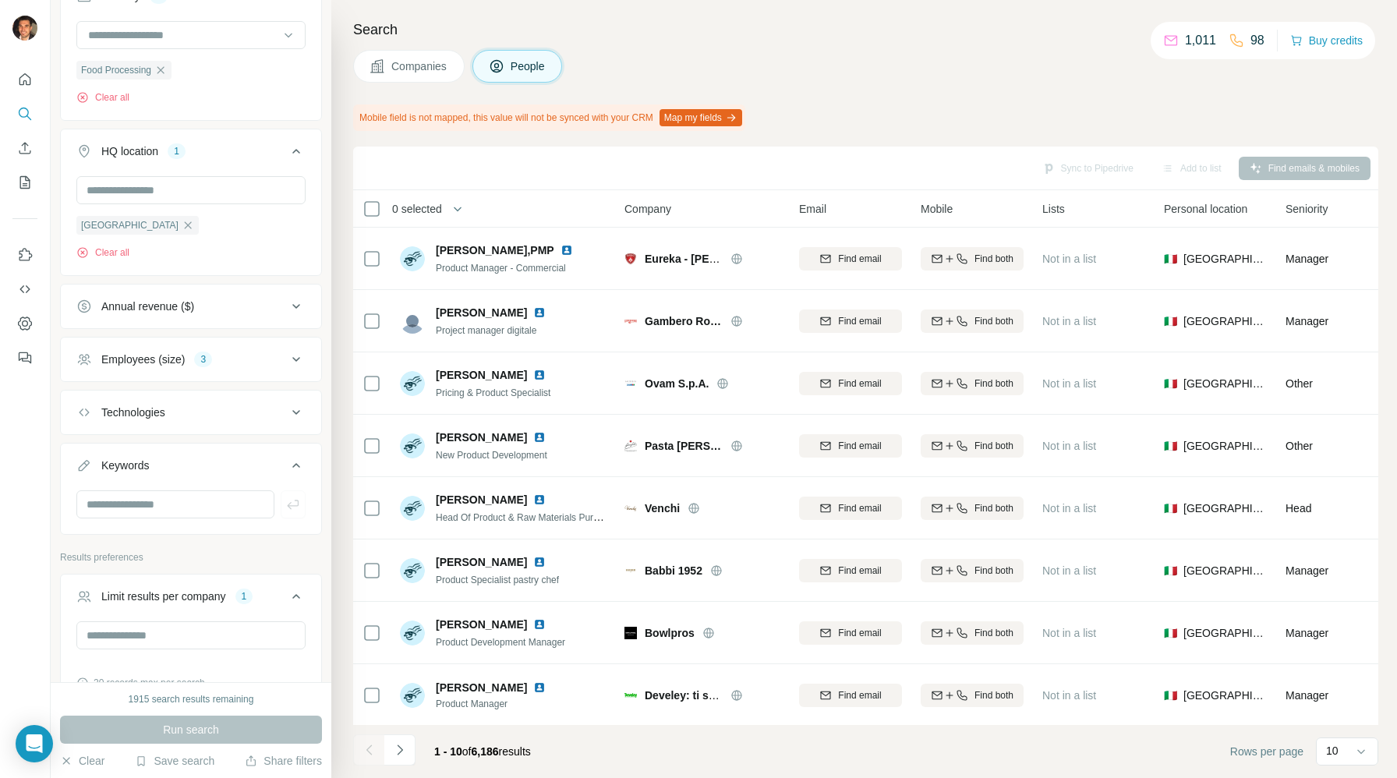
click at [295, 310] on icon at bounding box center [296, 306] width 19 height 19
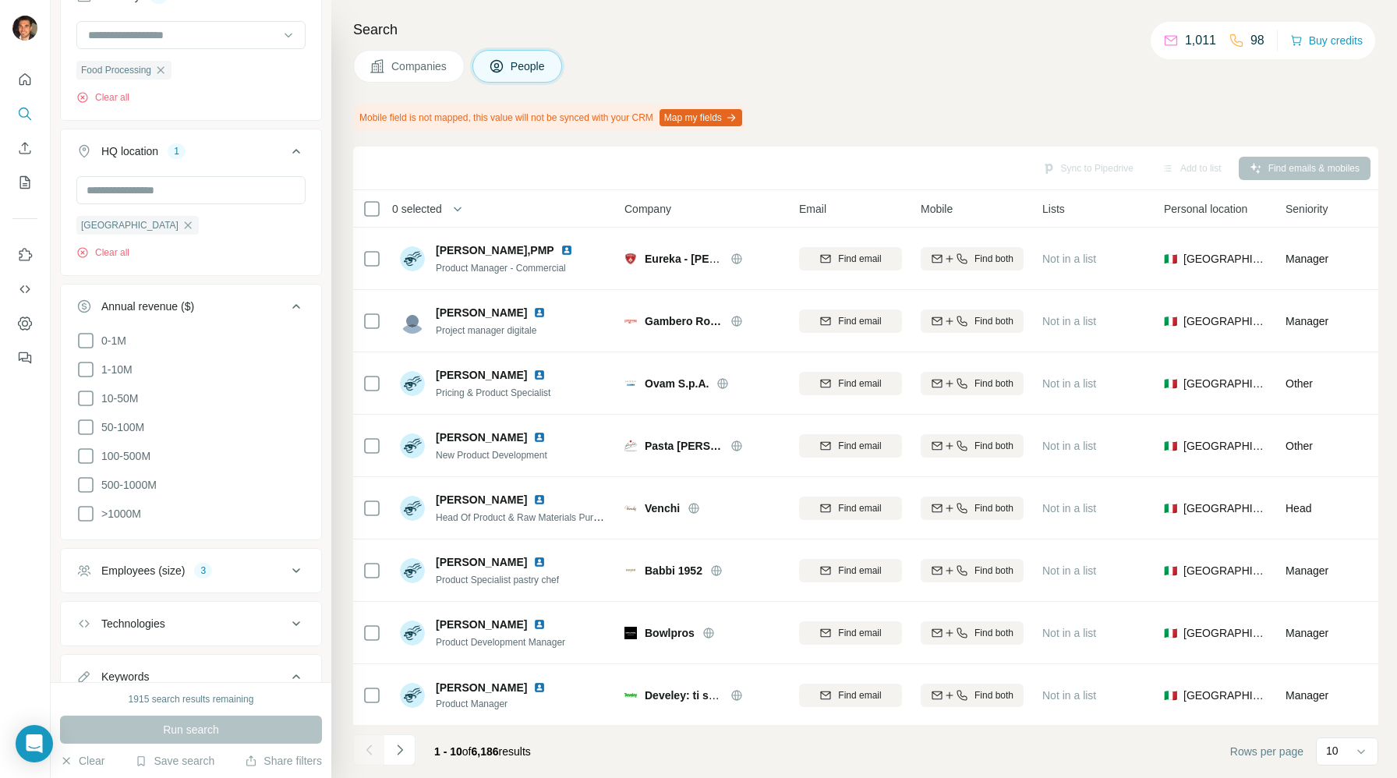
click at [295, 309] on icon at bounding box center [296, 306] width 19 height 19
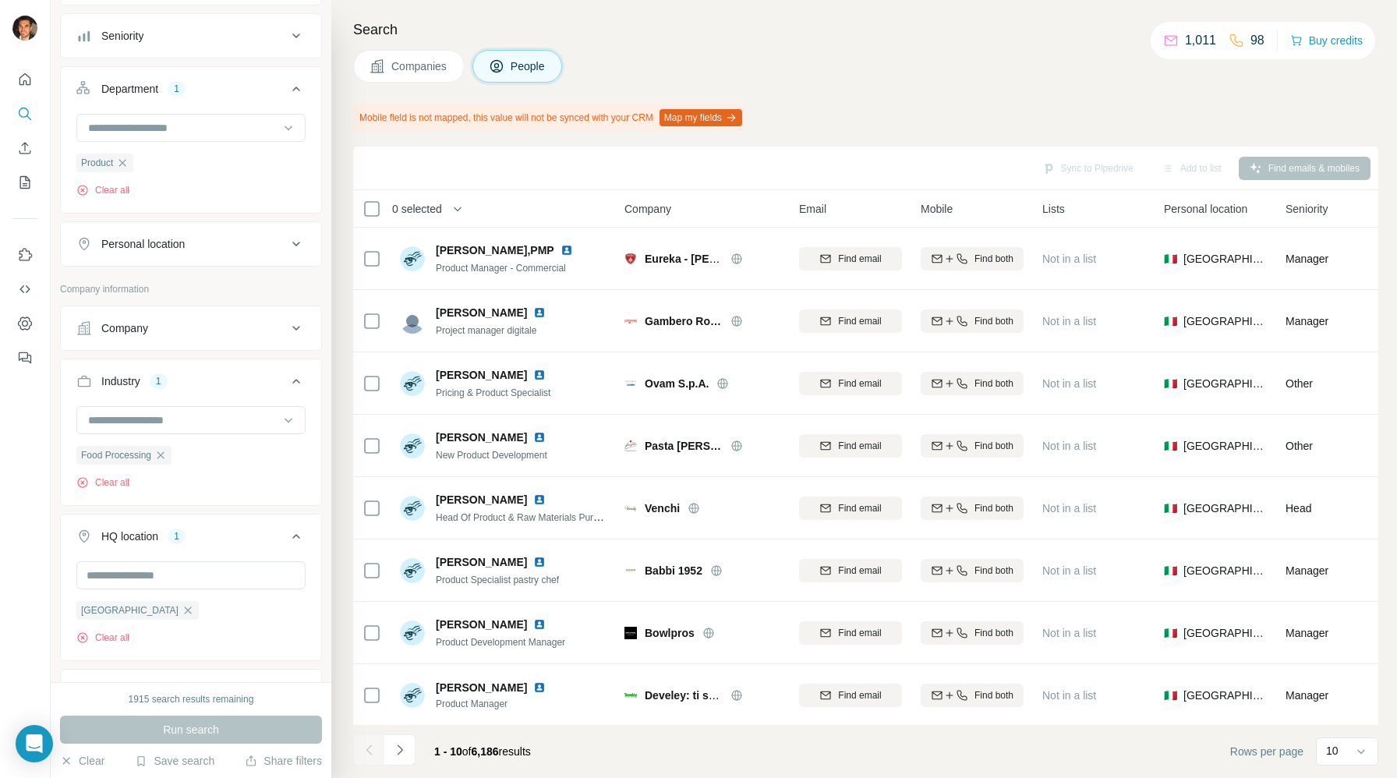
scroll to position [284, 0]
click at [293, 335] on icon at bounding box center [296, 329] width 19 height 19
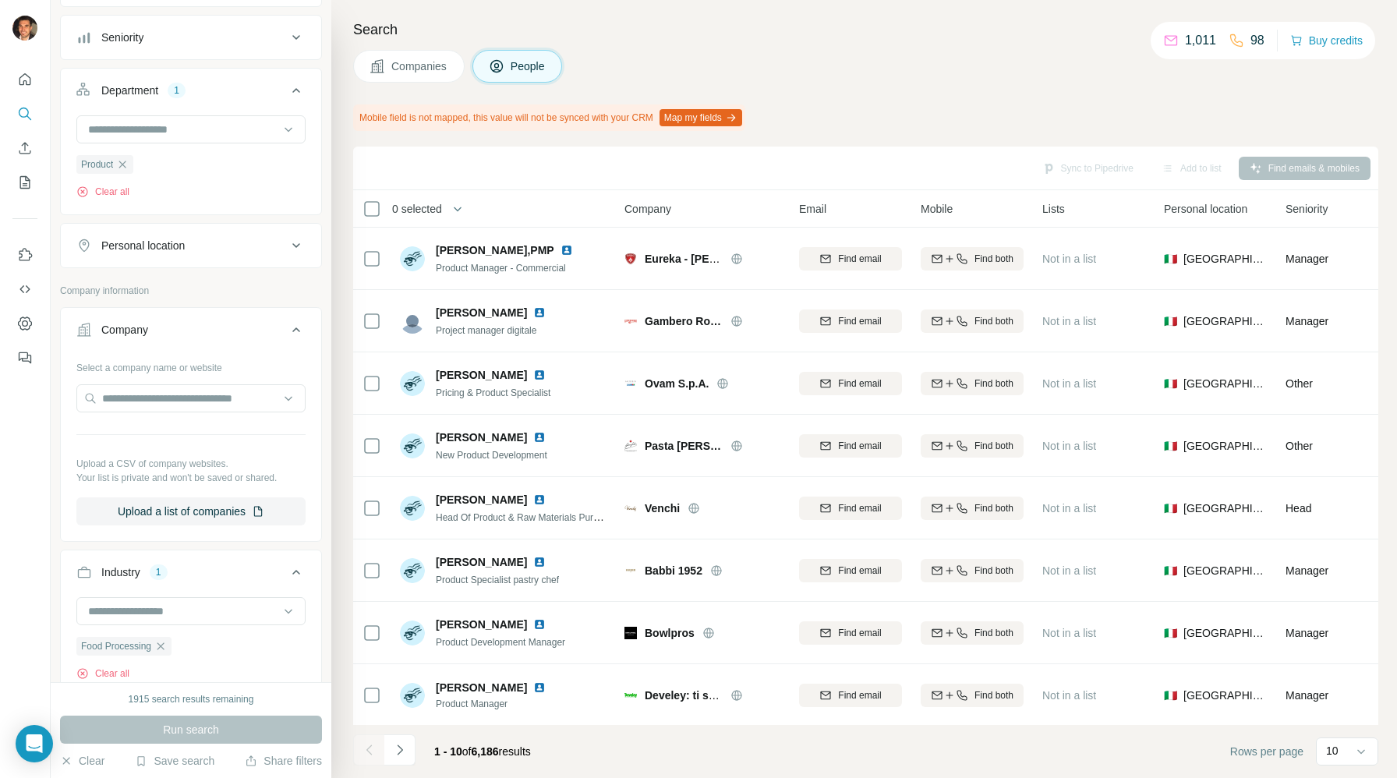
click at [293, 335] on icon at bounding box center [296, 329] width 19 height 19
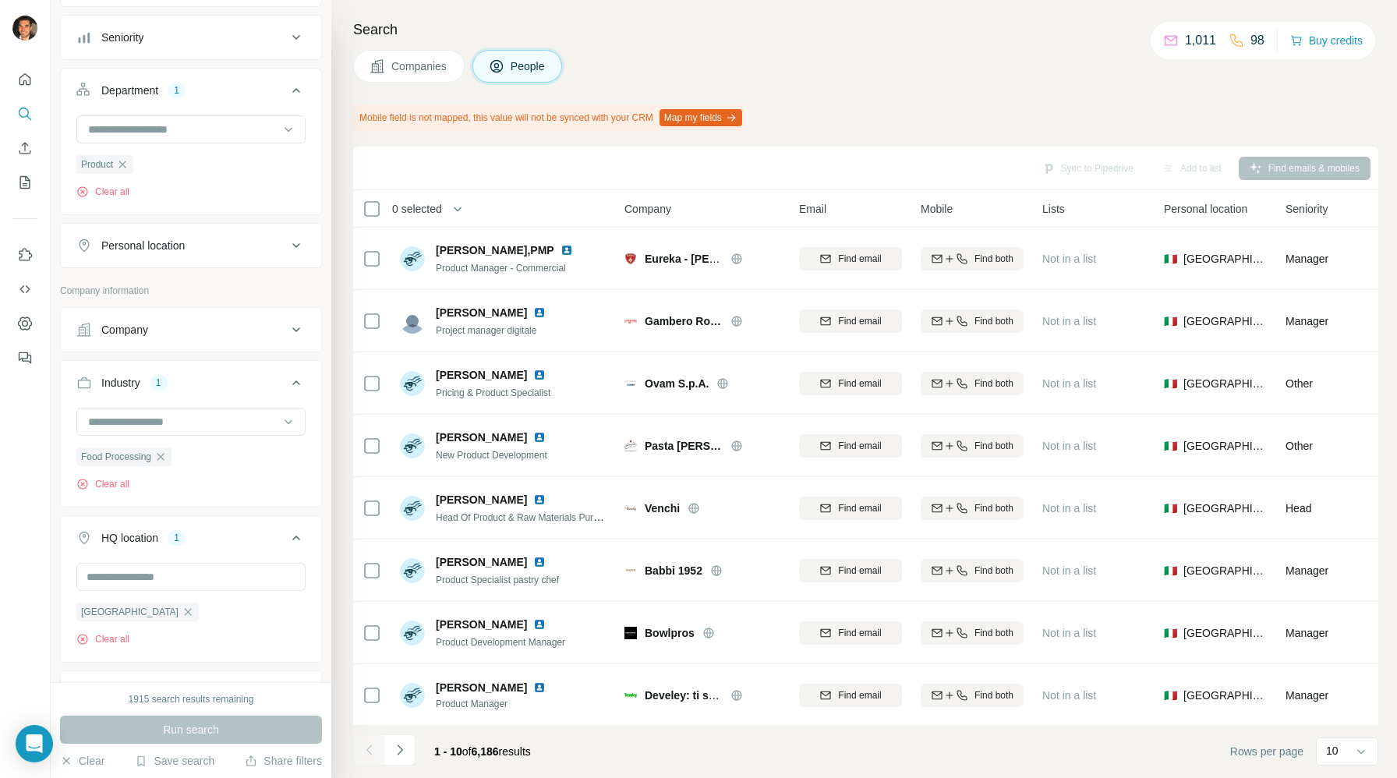
click at [300, 244] on icon at bounding box center [296, 245] width 19 height 19
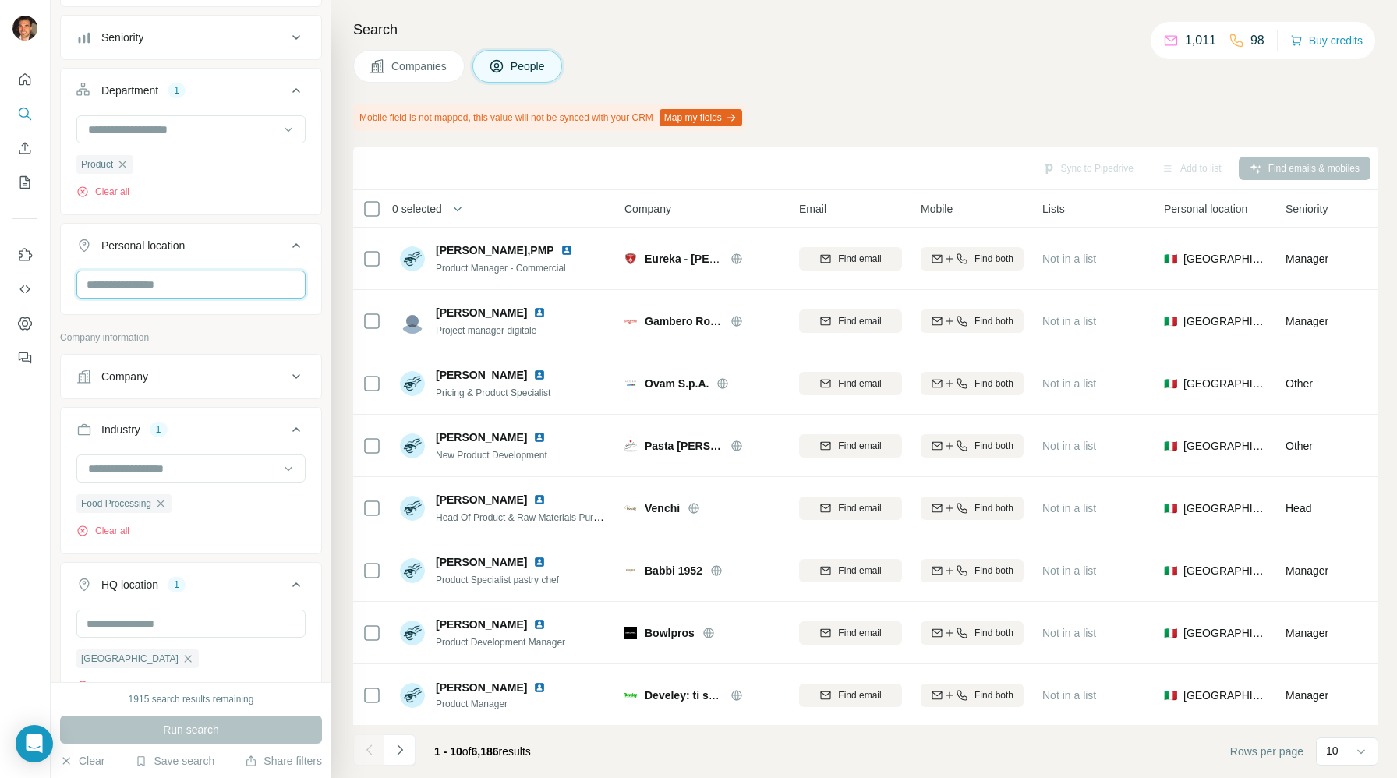
click at [231, 272] on input "text" at bounding box center [190, 284] width 229 height 28
type input "****"
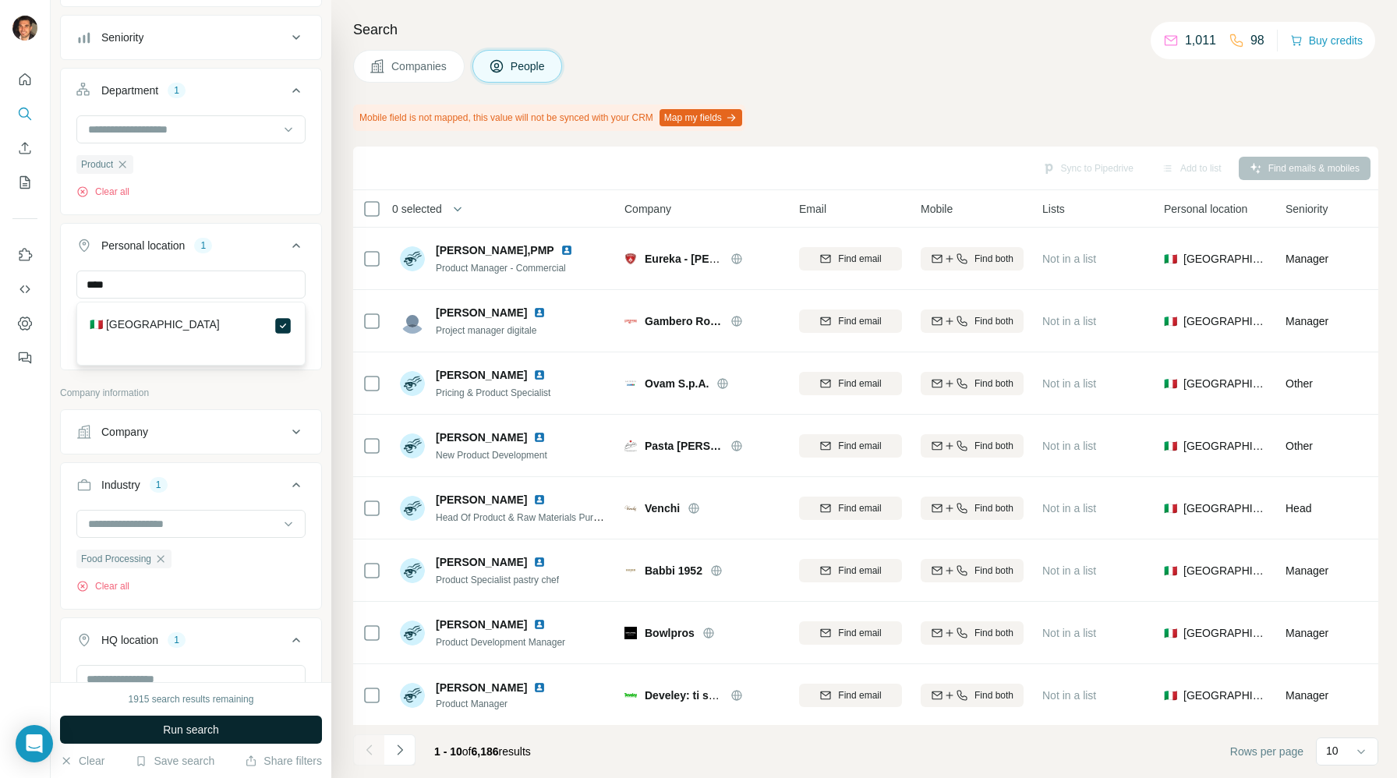
click at [259, 721] on button "Run search" at bounding box center [191, 730] width 262 height 28
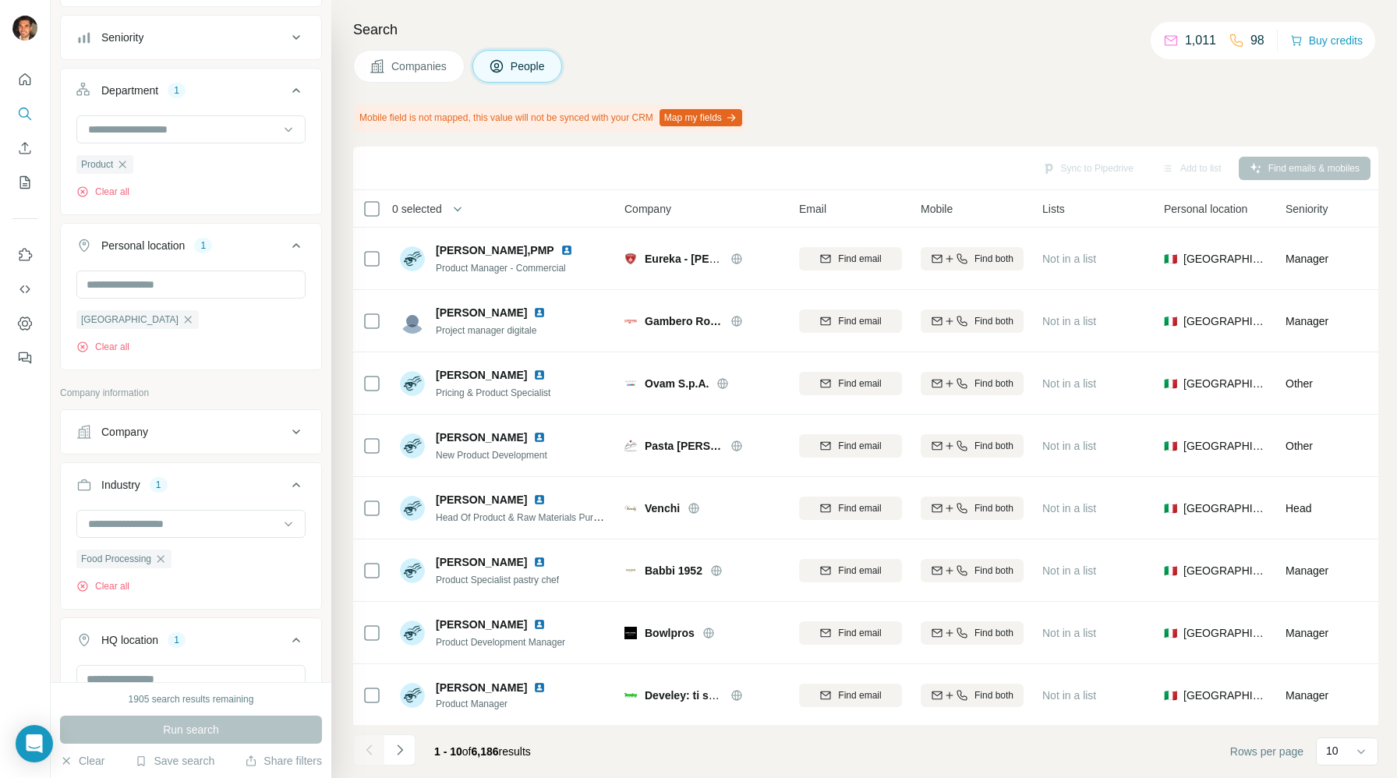
click at [891, 76] on div "Companies People" at bounding box center [865, 66] width 1025 height 33
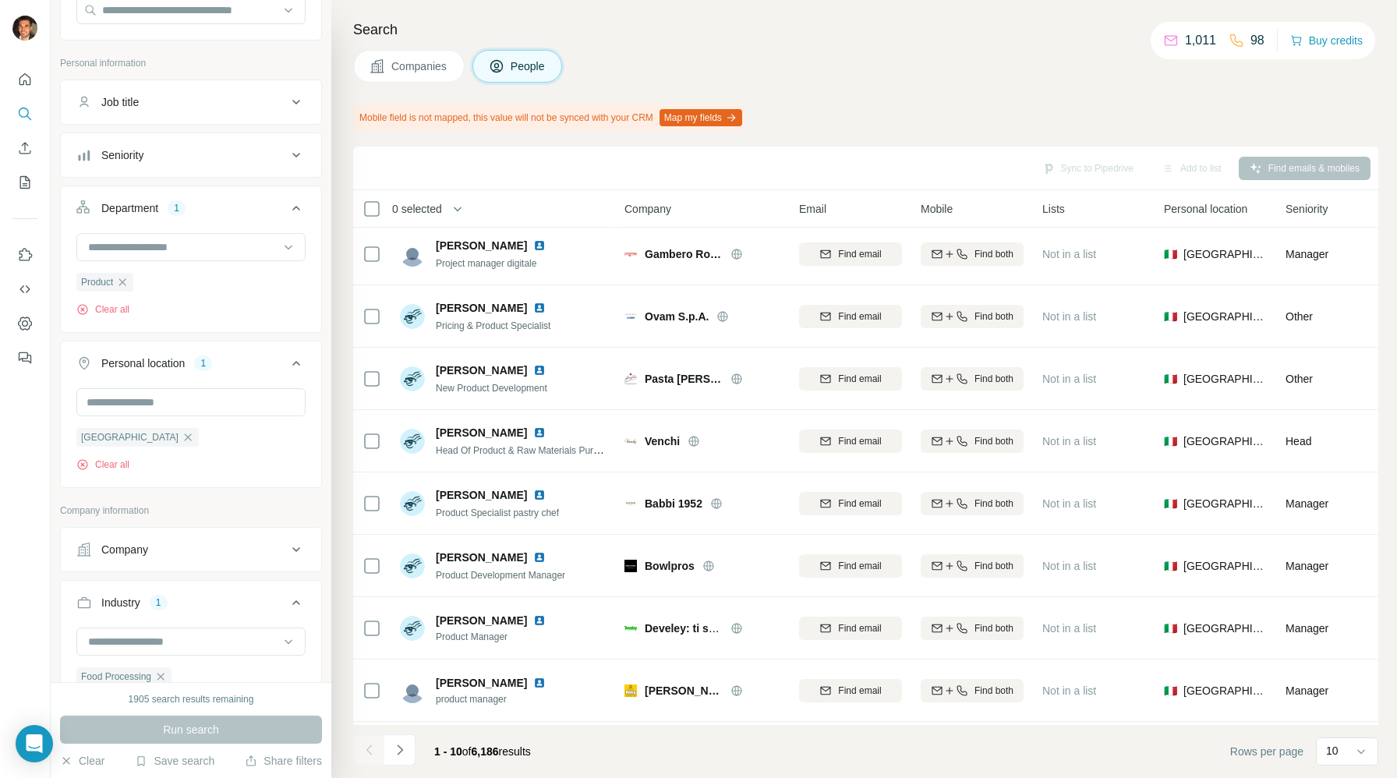
scroll to position [147, 0]
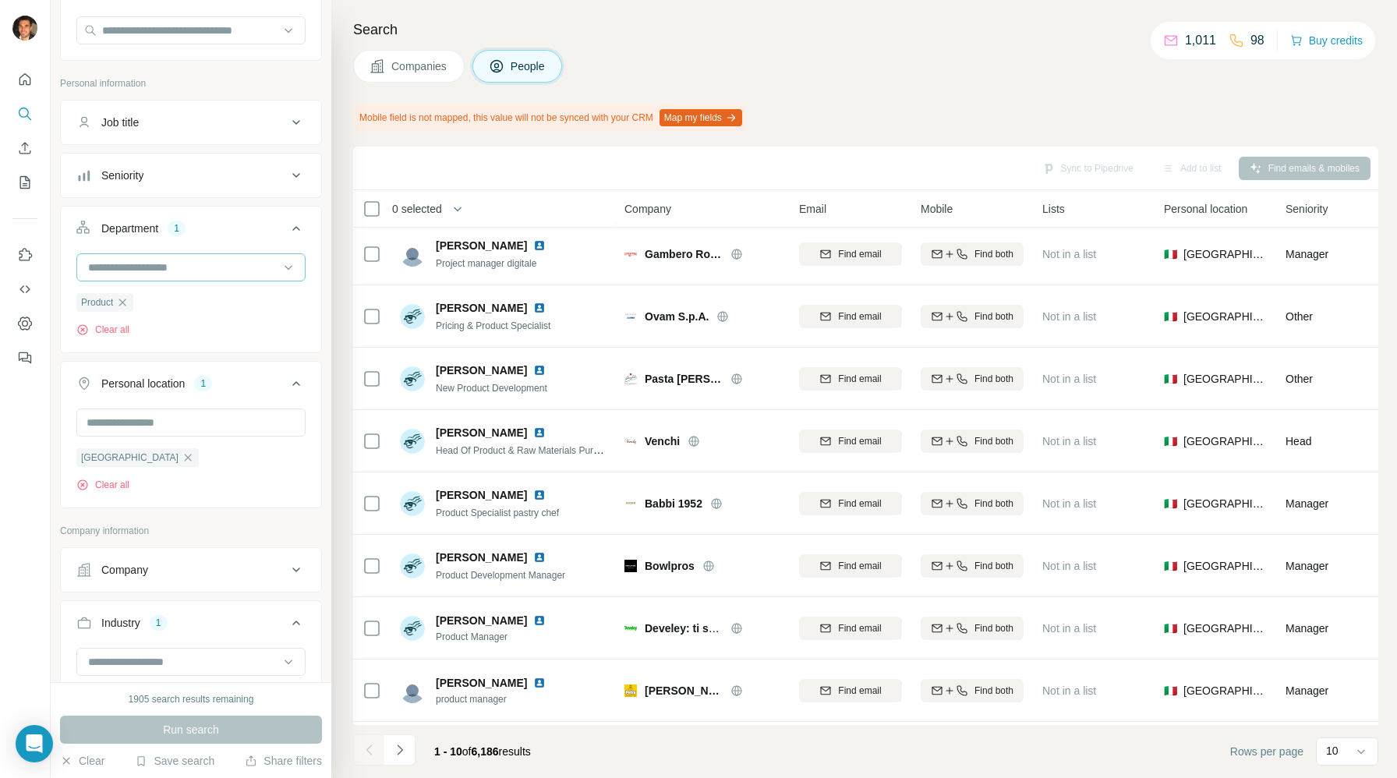
click at [237, 266] on input at bounding box center [183, 267] width 193 height 17
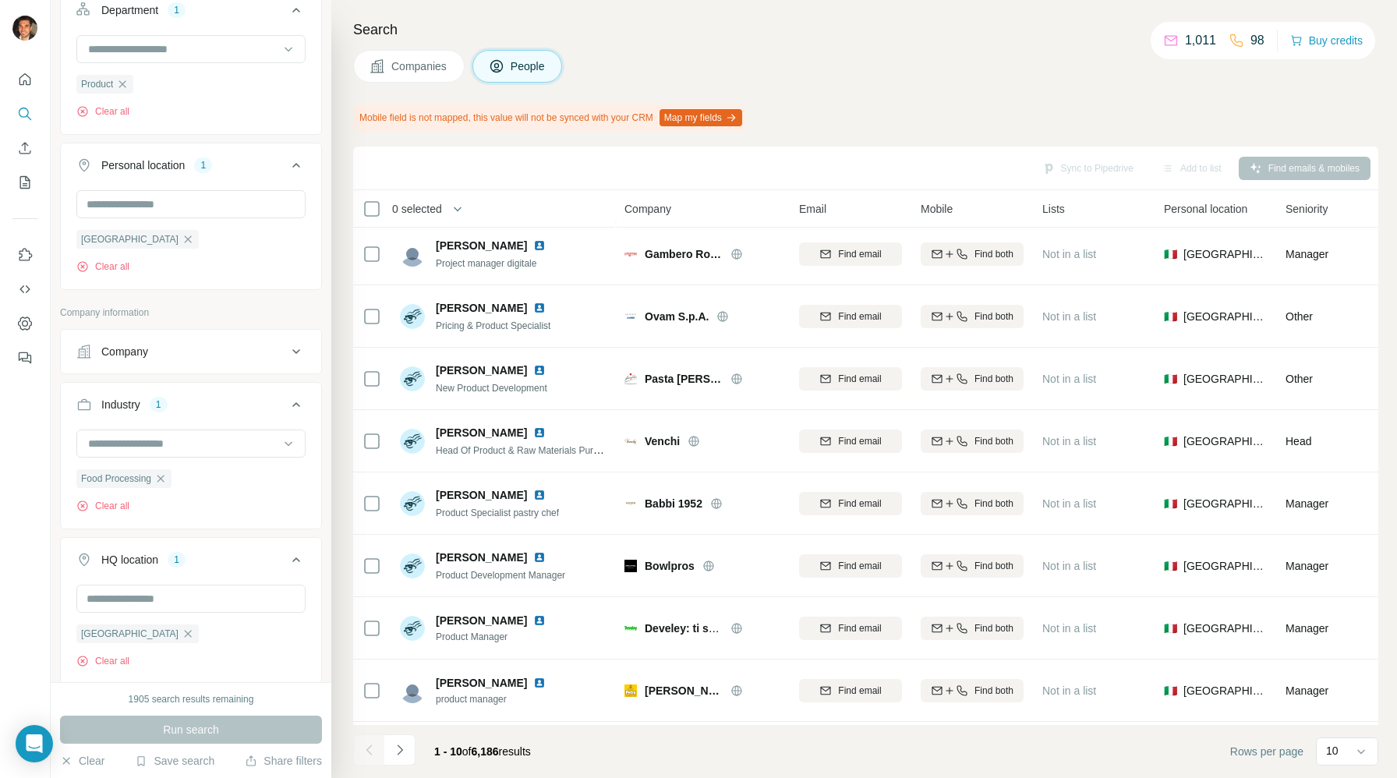
scroll to position [324, 0]
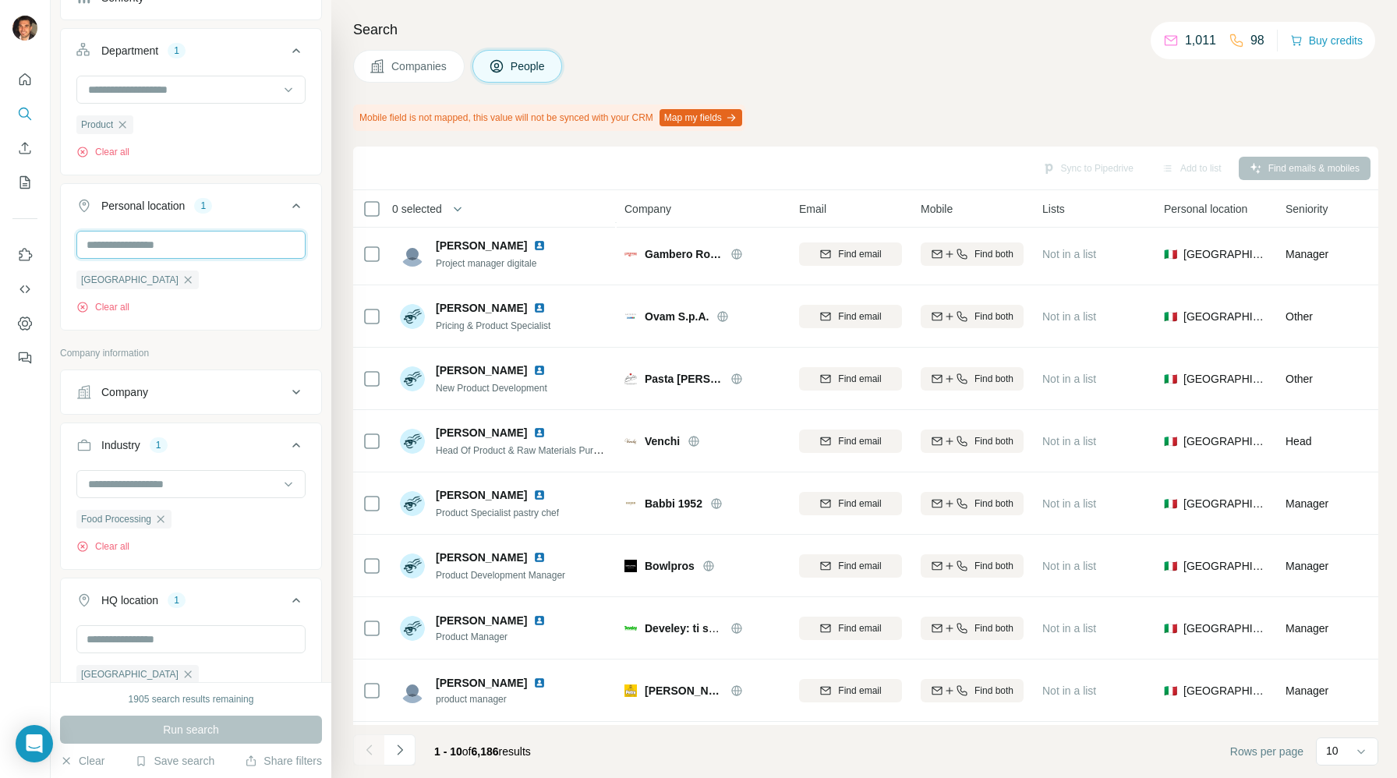
click at [217, 239] on input "text" at bounding box center [190, 245] width 229 height 28
click at [240, 211] on div "Personal location 1" at bounding box center [181, 206] width 210 height 16
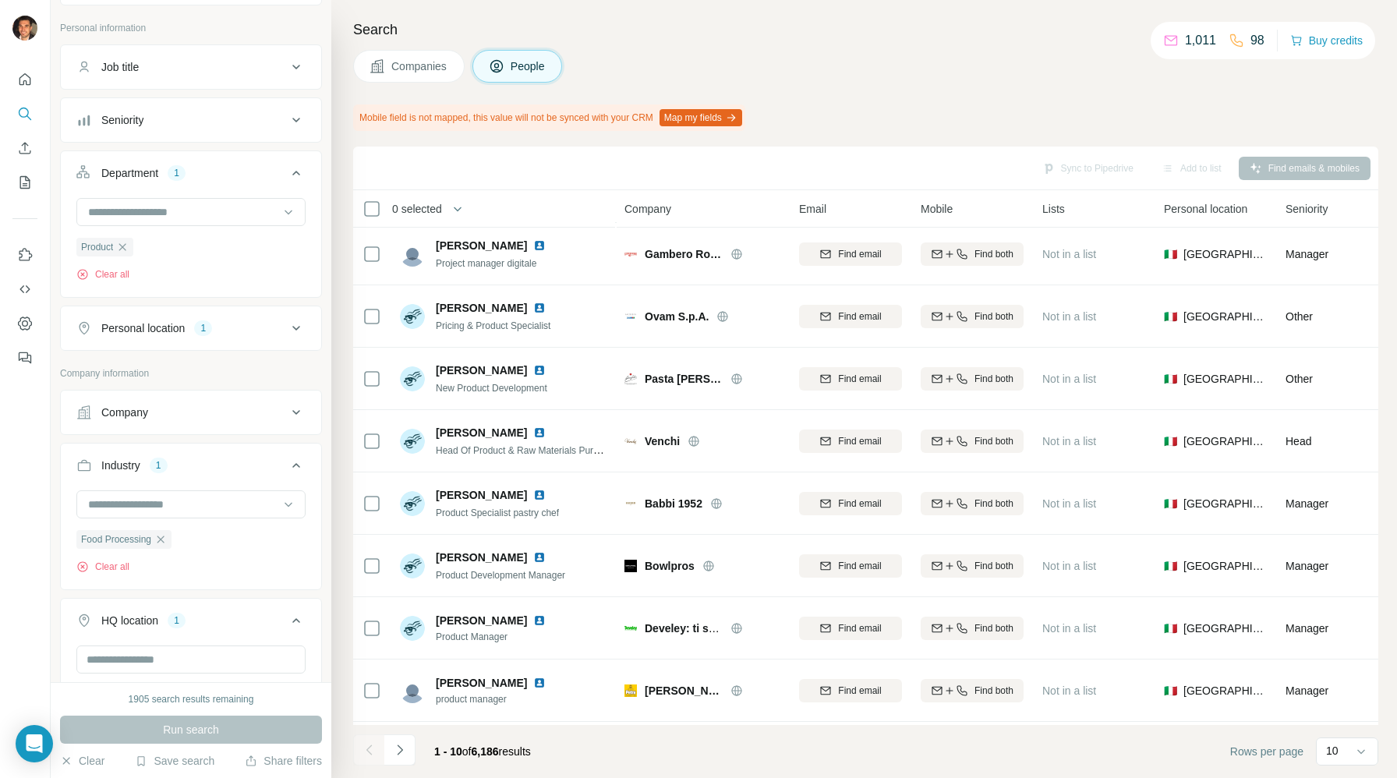
scroll to position [200, 0]
click at [216, 217] on input at bounding box center [183, 214] width 193 height 17
